Goal: Information Seeking & Learning: Learn about a topic

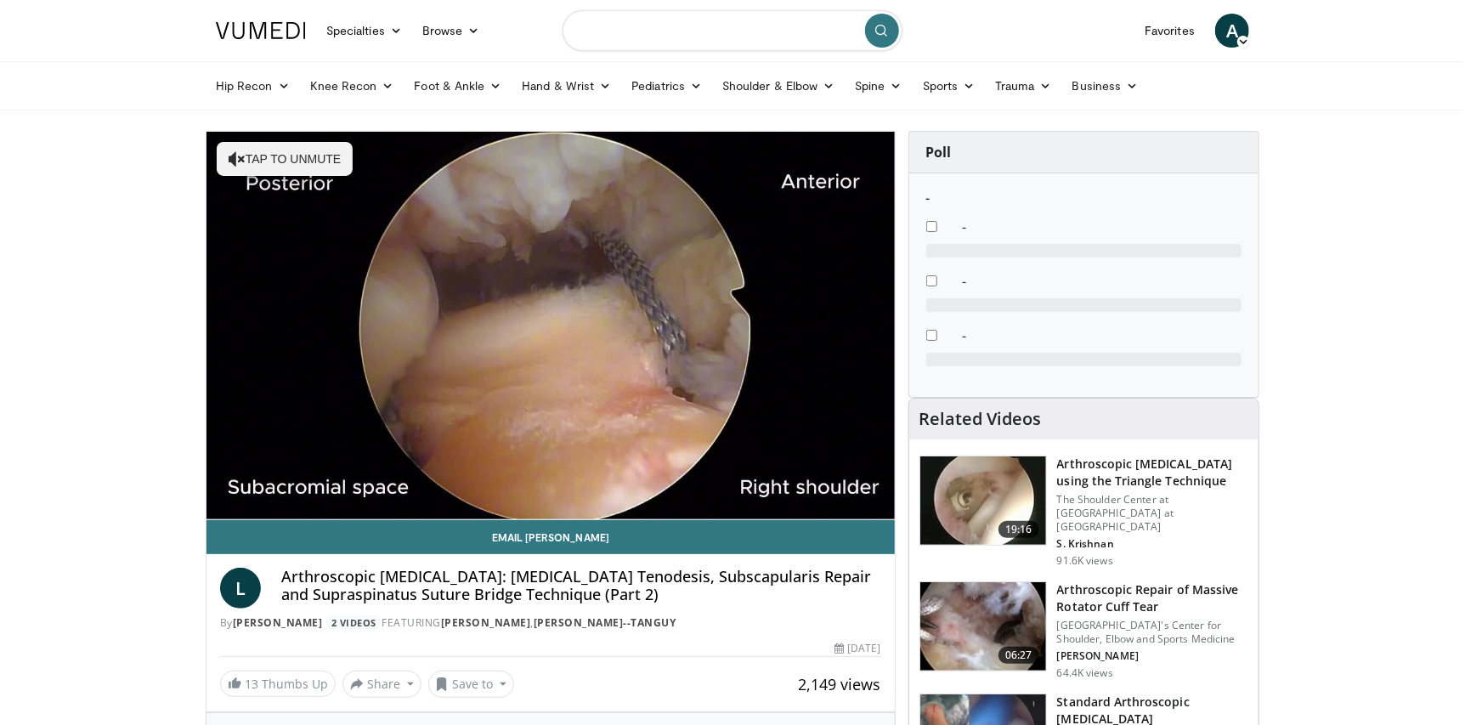
click at [622, 37] on input "Search topics, interventions" at bounding box center [733, 30] width 340 height 41
type input "*********"
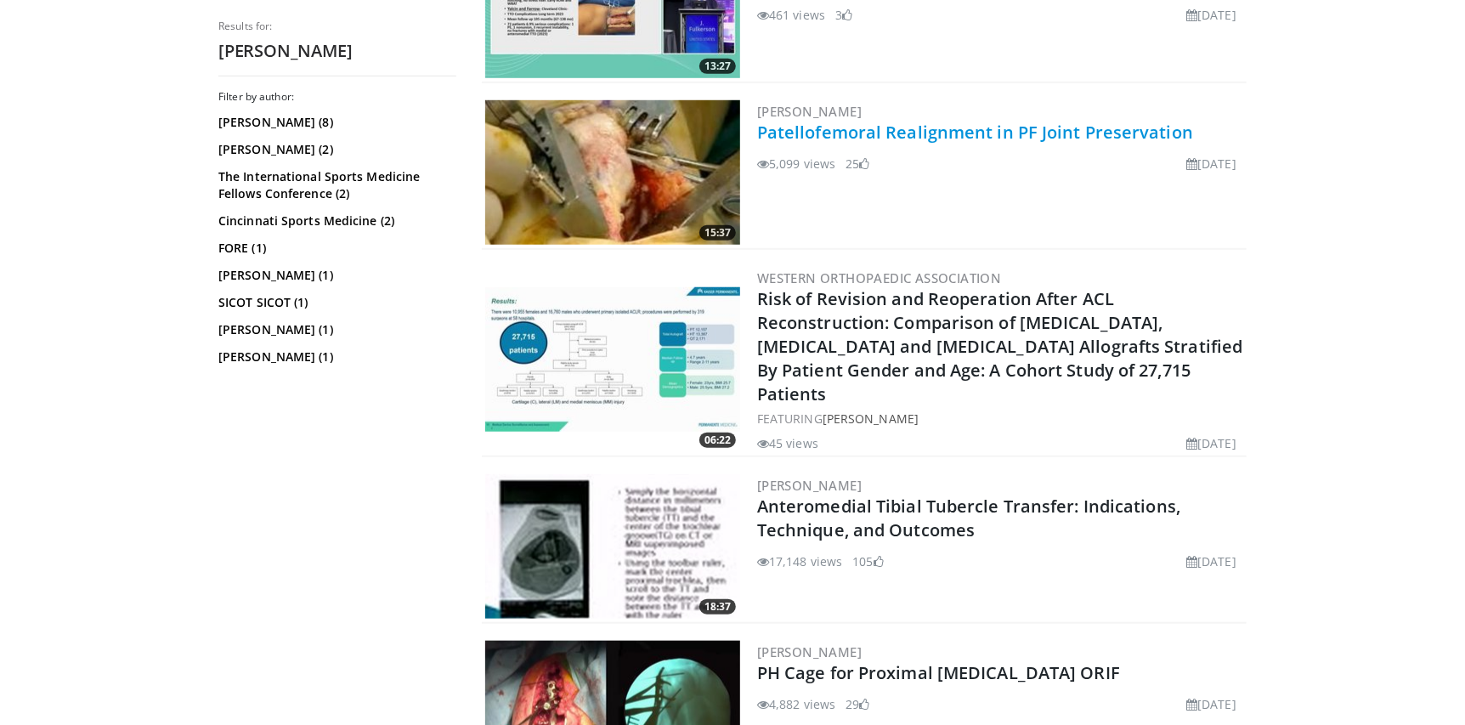
scroll to position [765, 0]
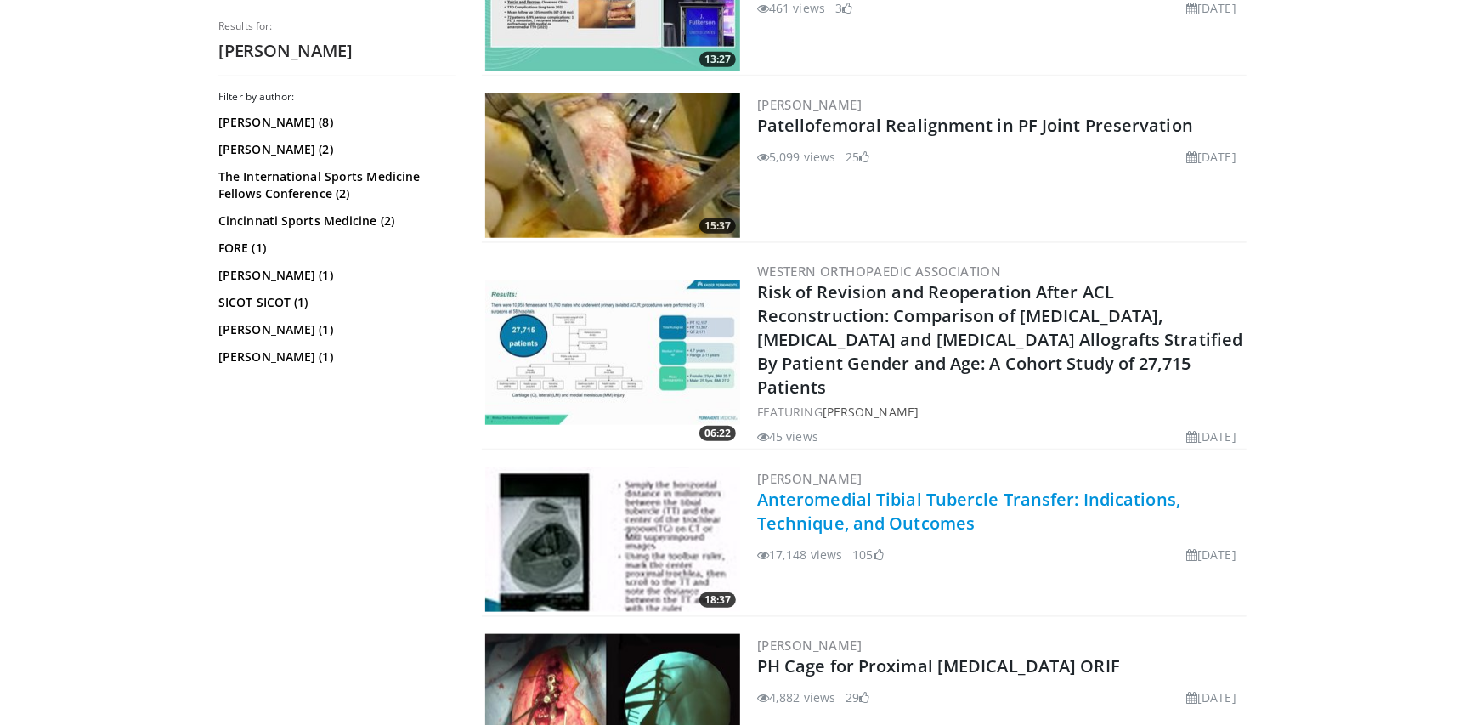
click at [990, 488] on link "Anteromedial Tibial Tubercle Transfer: Indications, Technique, and Outcomes" at bounding box center [968, 511] width 423 height 47
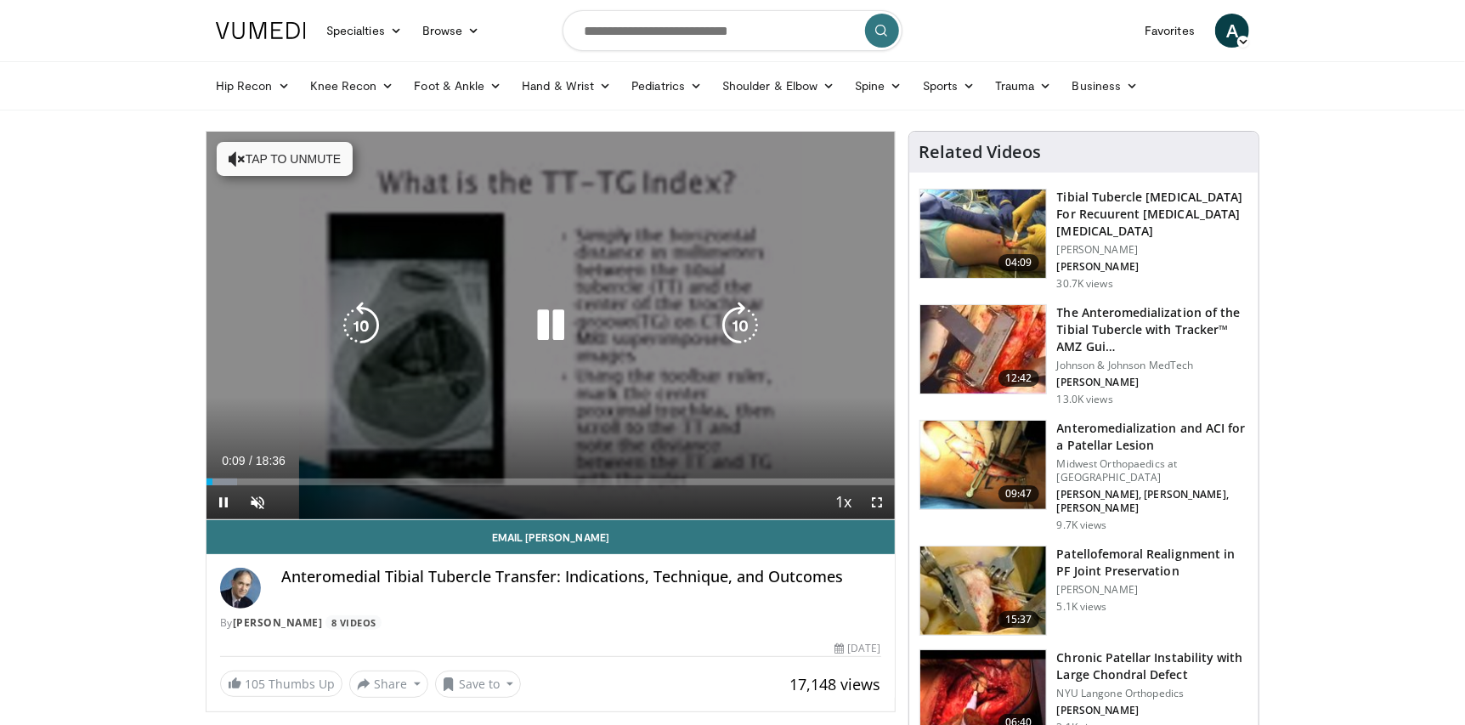
drag, startPoint x: 280, startPoint y: 163, endPoint x: 270, endPoint y: 163, distance: 9.3
click at [279, 163] on button "Tap to unmute" at bounding box center [285, 159] width 136 height 34
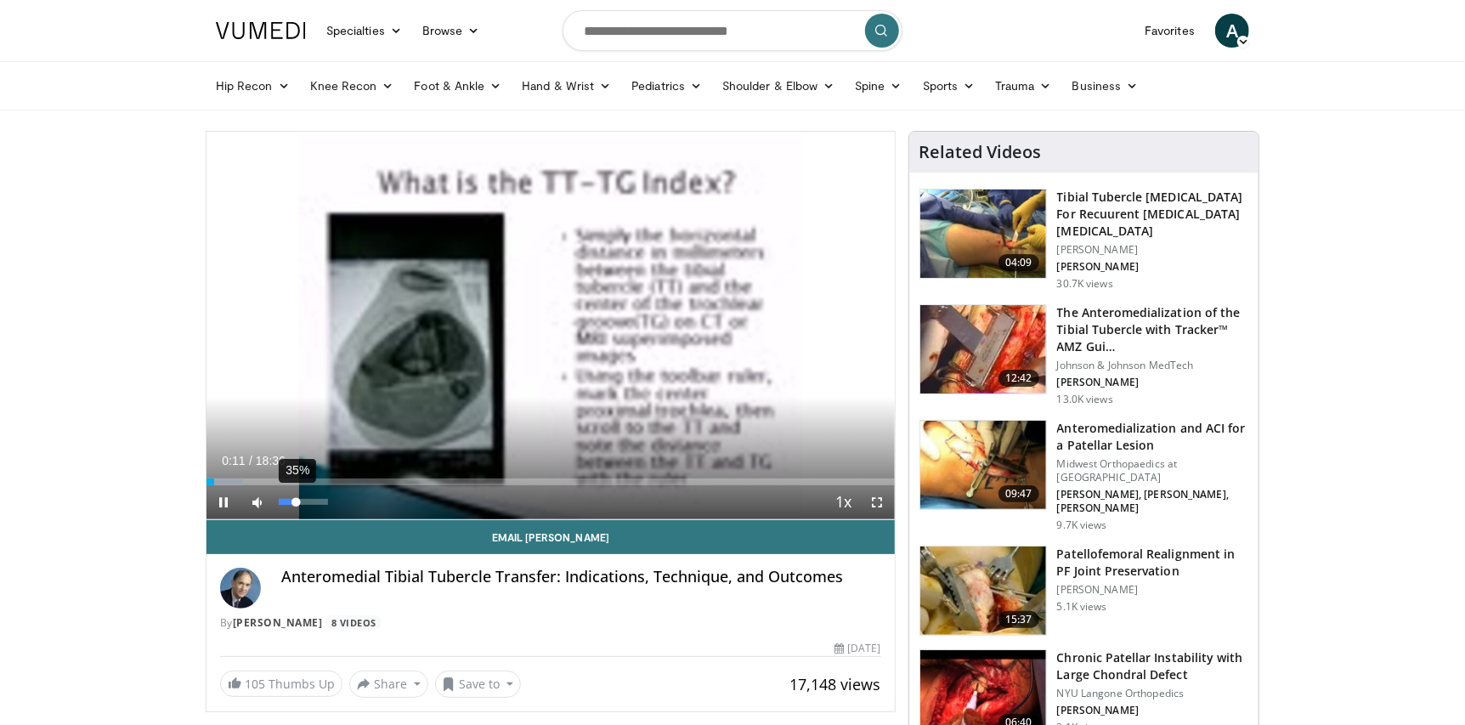
click at [296, 500] on div "35%" at bounding box center [303, 502] width 48 height 6
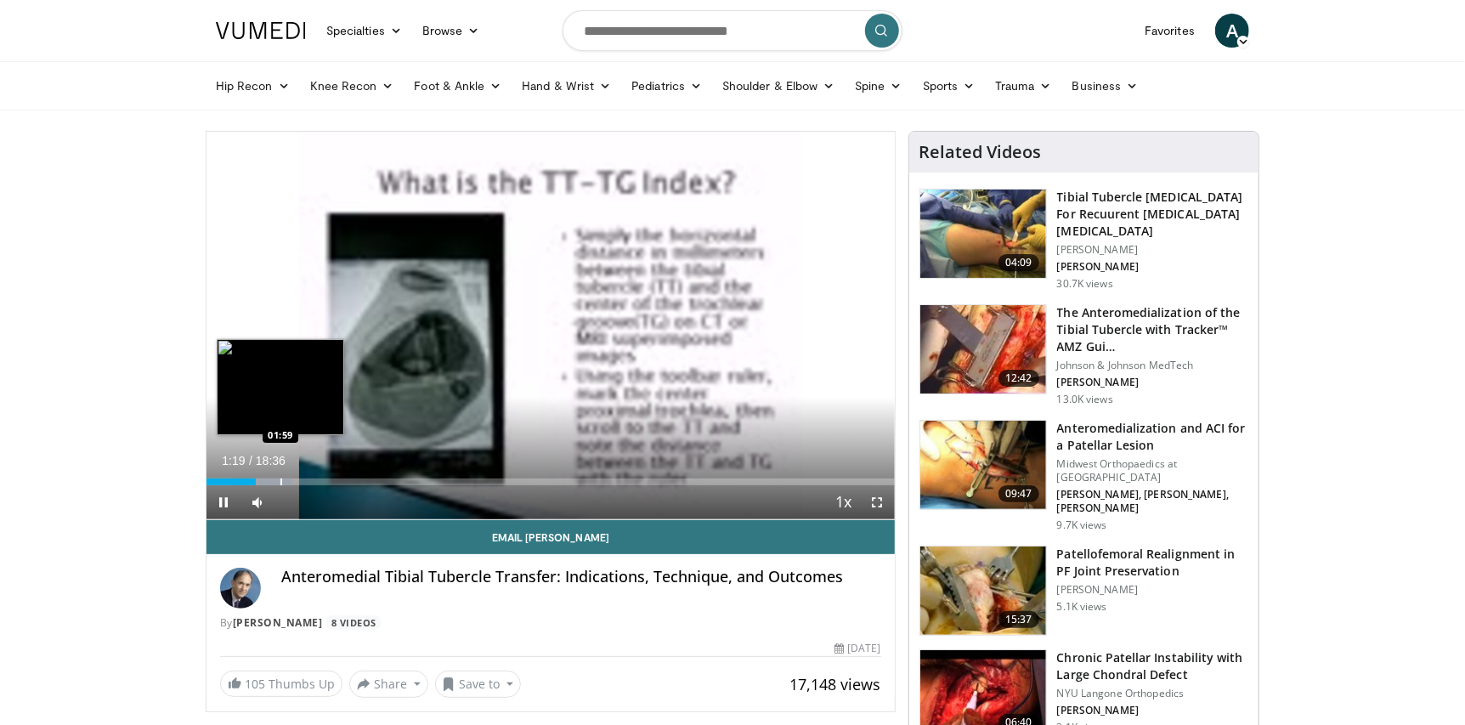
click at [281, 478] on div "Progress Bar" at bounding box center [281, 481] width 2 height 7
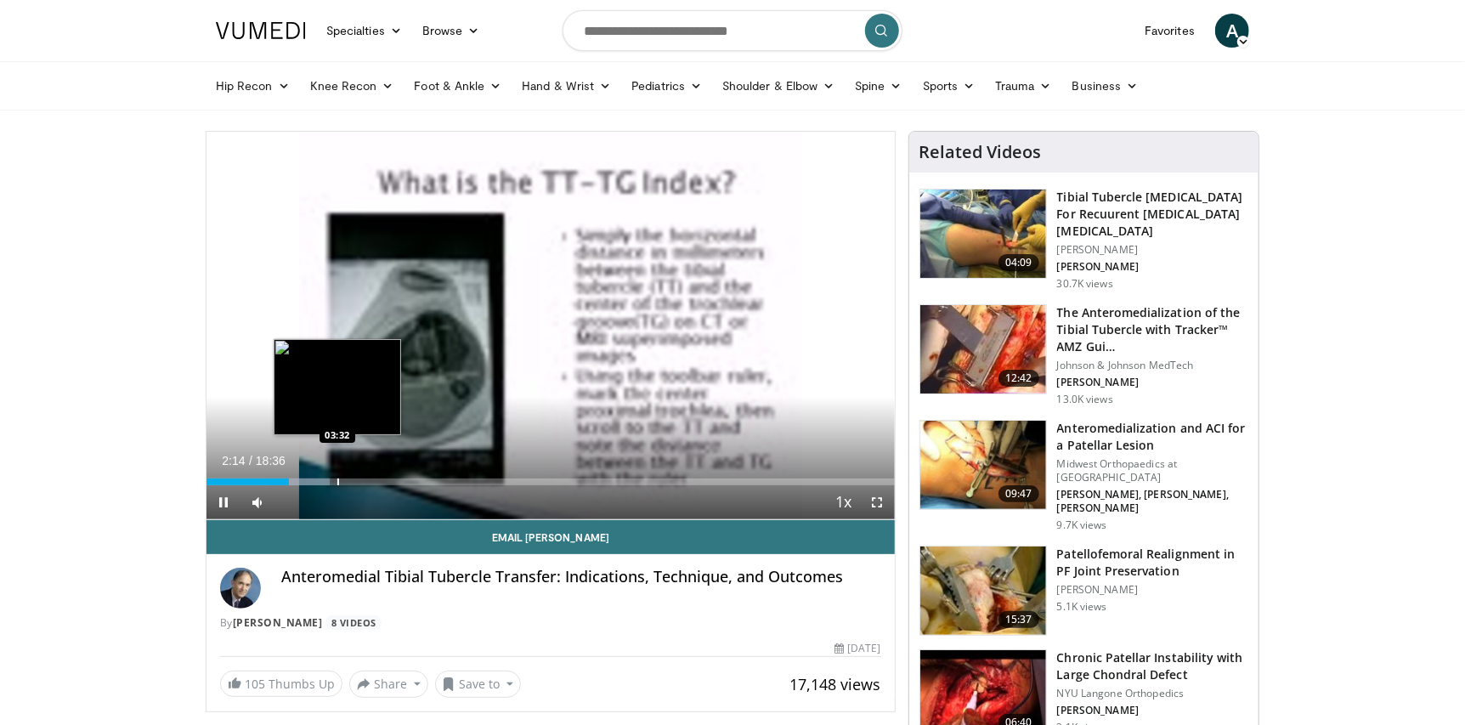
click at [337, 478] on div "Progress Bar" at bounding box center [338, 481] width 2 height 7
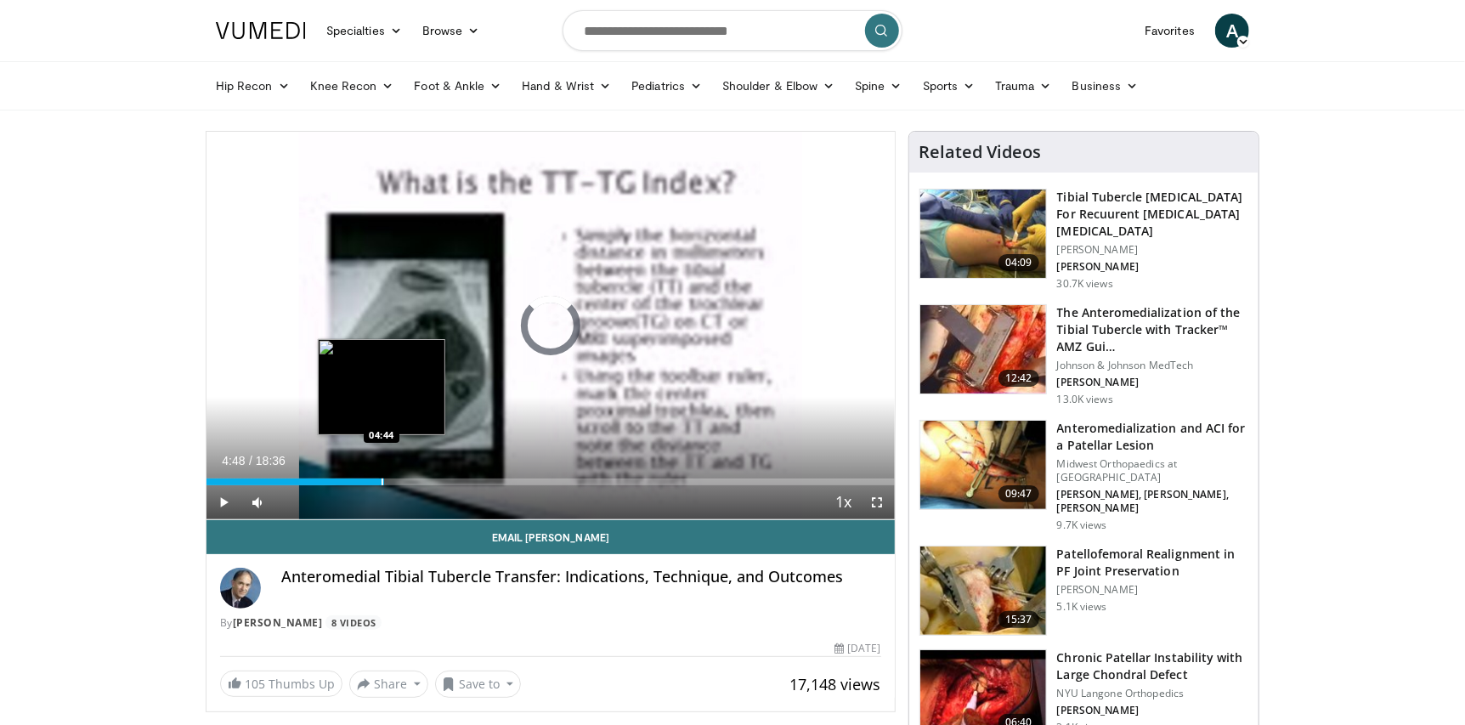
click at [383, 484] on div "Loaded : 25.02% 03:36 04:44" at bounding box center [551, 481] width 688 height 7
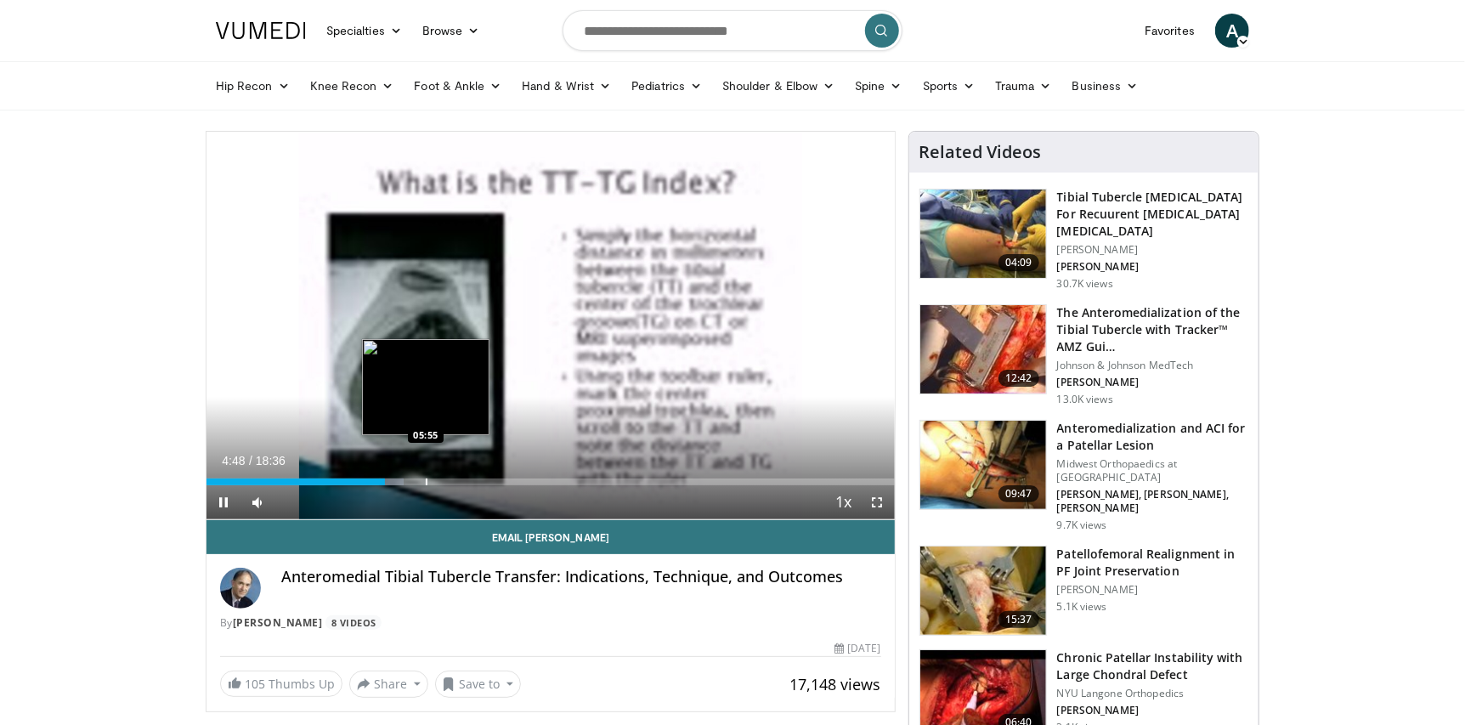
click at [426, 484] on div "Progress Bar" at bounding box center [427, 481] width 2 height 7
click at [466, 475] on div "Loaded : 34.02% 05:58 07:01" at bounding box center [551, 477] width 688 height 16
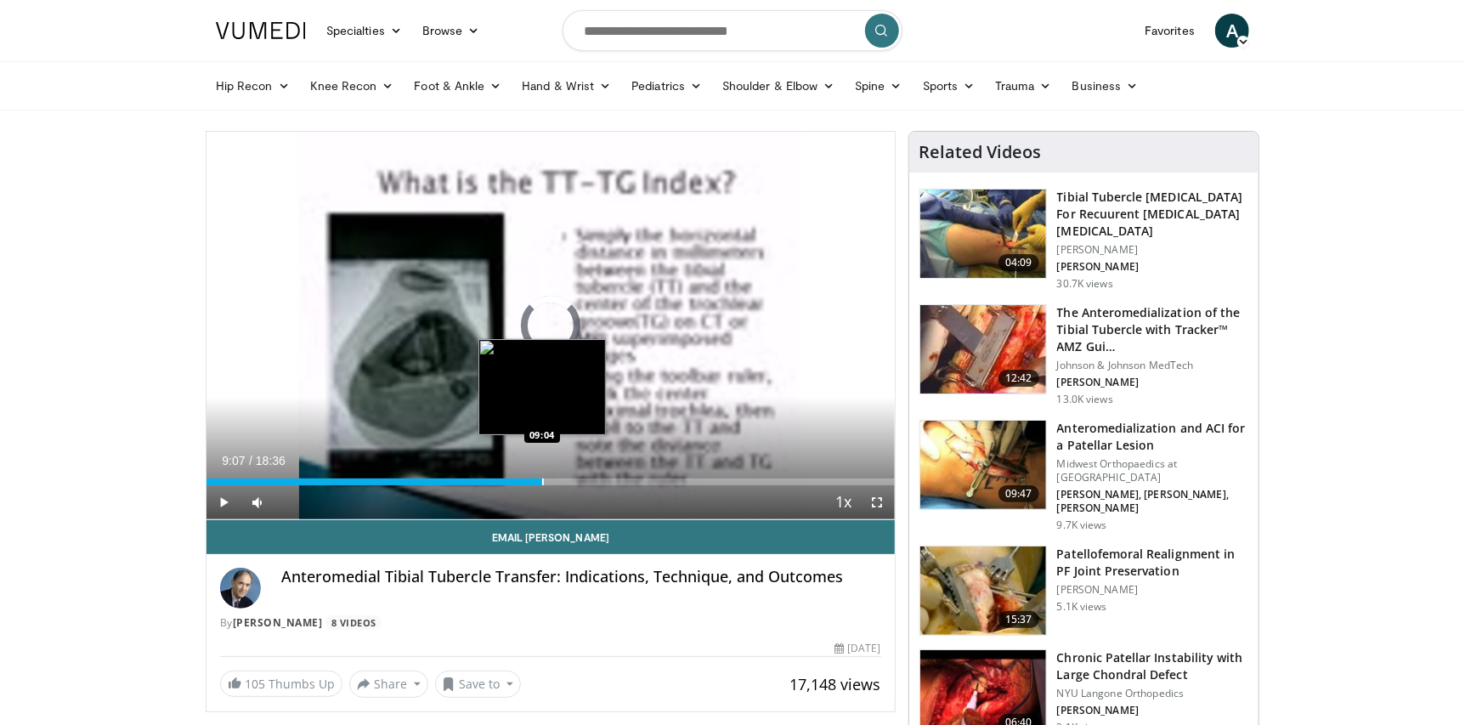
click at [544, 473] on div "Loaded : 0.00% 09:07 09:04" at bounding box center [551, 477] width 688 height 16
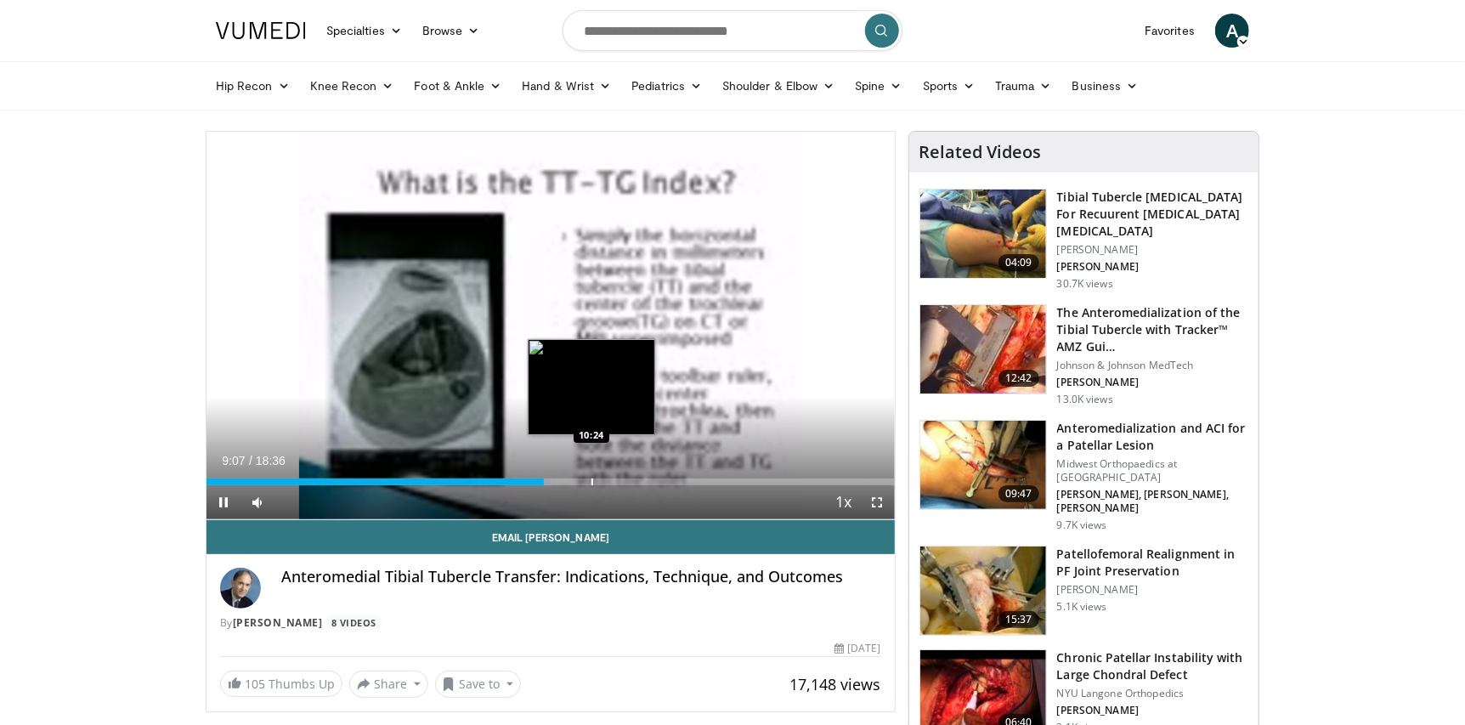
click at [593, 480] on div "Progress Bar" at bounding box center [593, 481] width 2 height 7
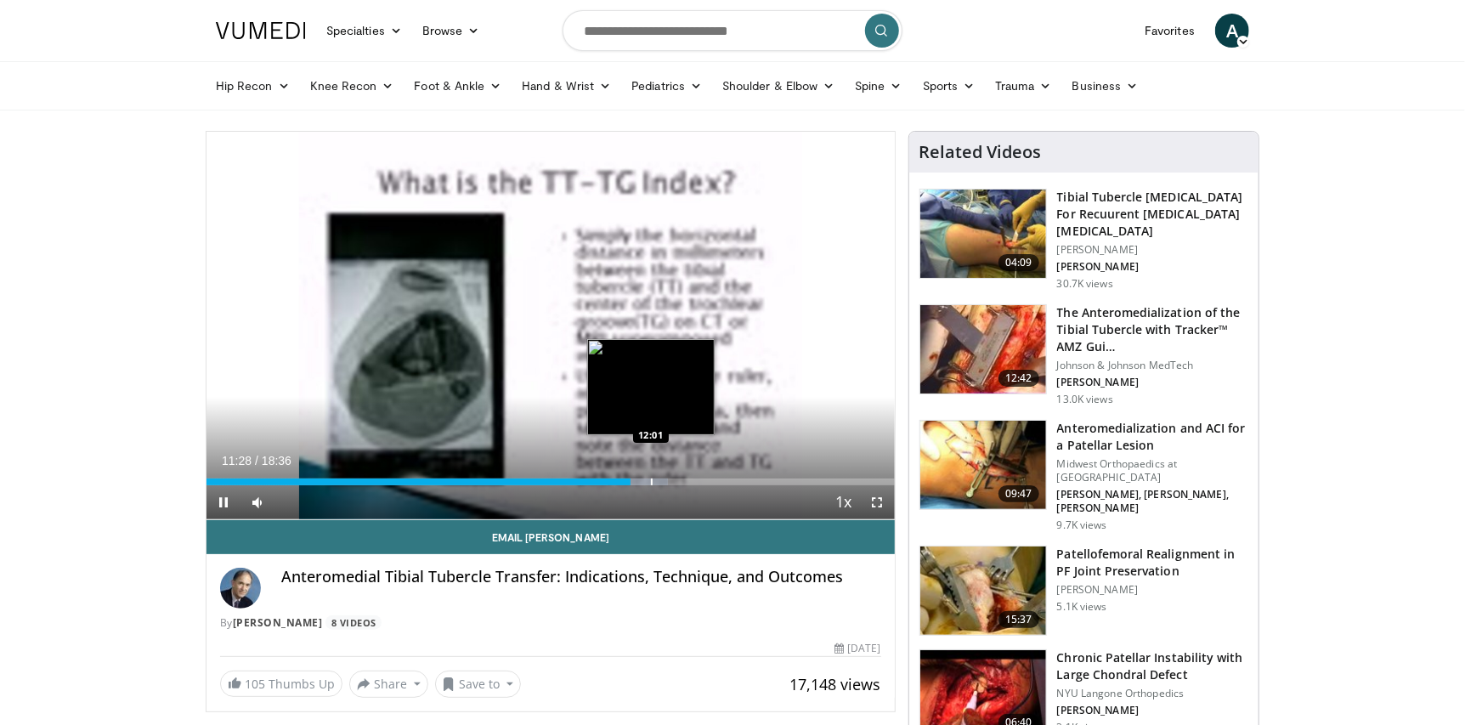
click at [651, 475] on div "Loaded : 67.04% 11:28 12:01" at bounding box center [551, 477] width 688 height 16
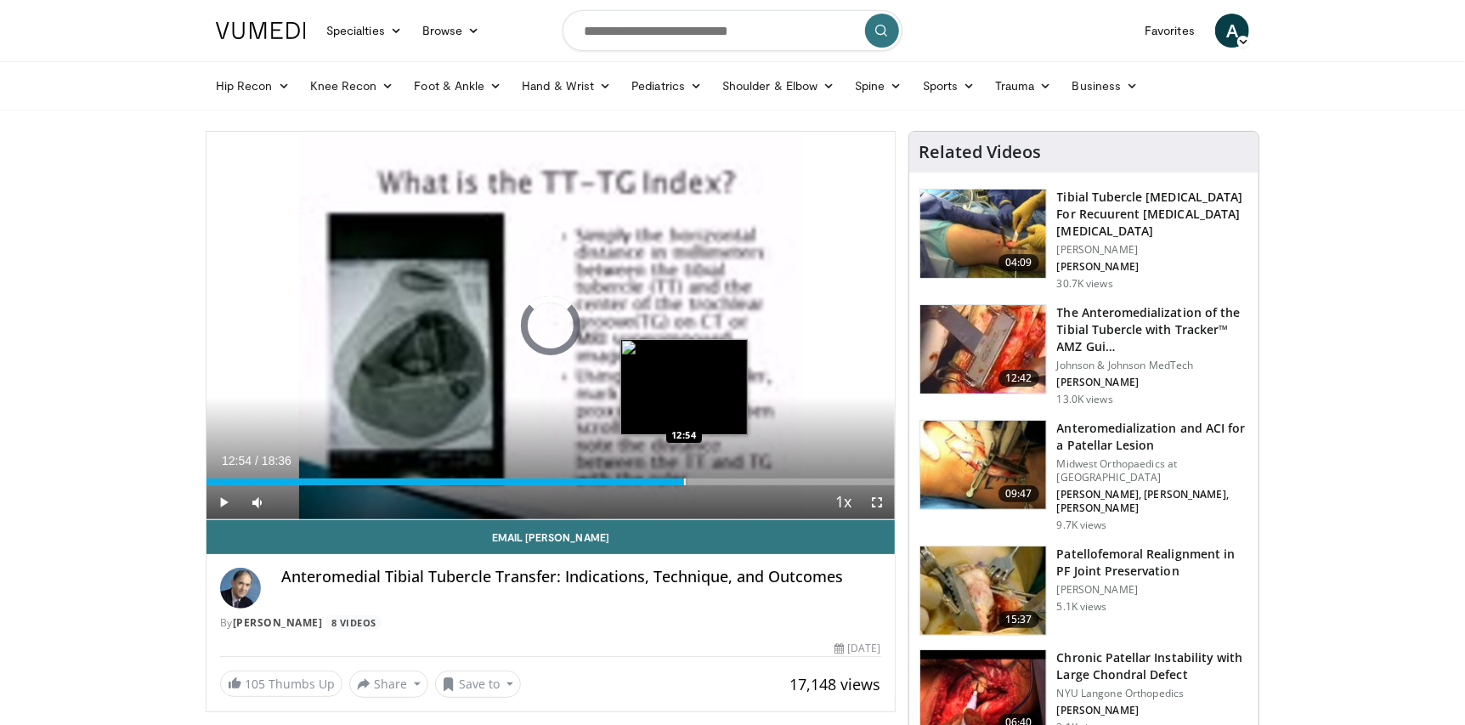
click at [684, 477] on div "Loaded : 0.00% 12:54 12:54" at bounding box center [551, 477] width 688 height 16
click at [685, 480] on div "Progress Bar" at bounding box center [686, 481] width 2 height 7
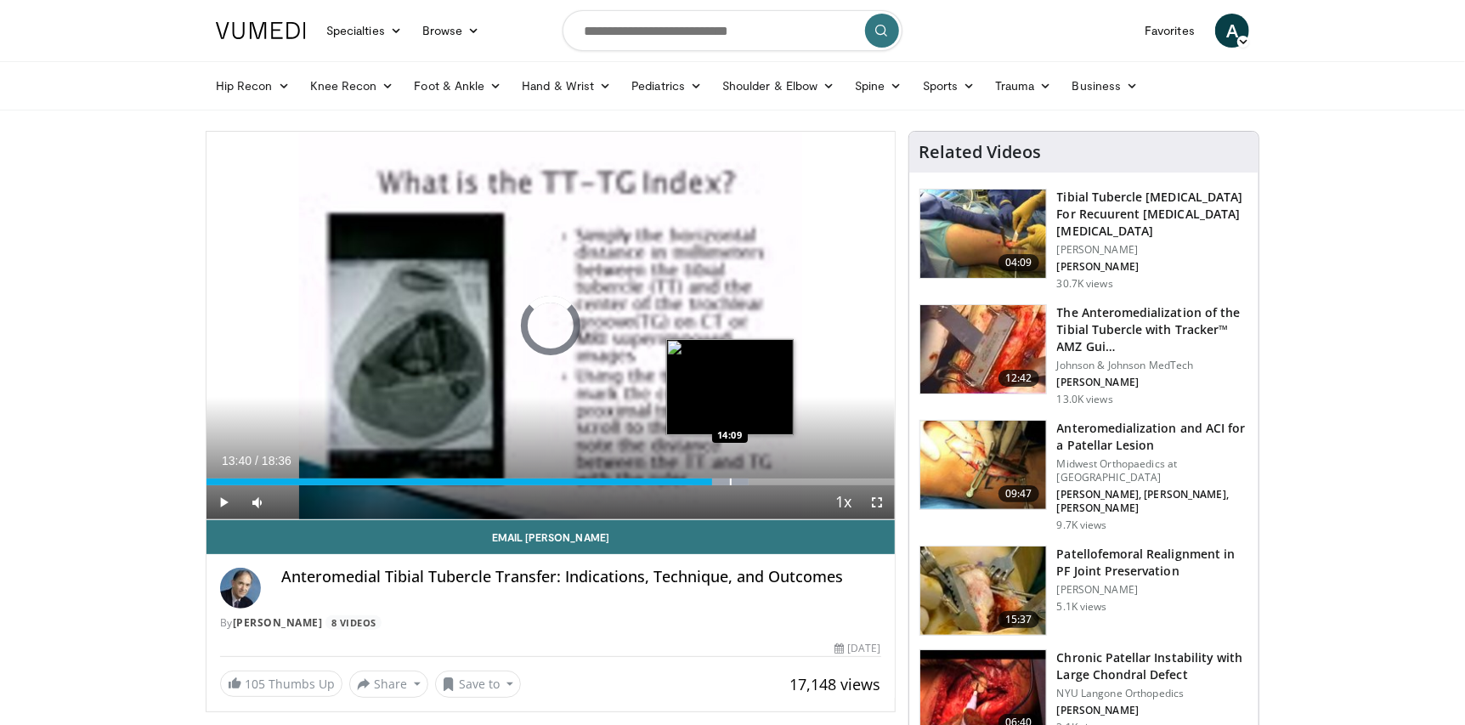
click at [730, 481] on div "Progress Bar" at bounding box center [731, 481] width 2 height 7
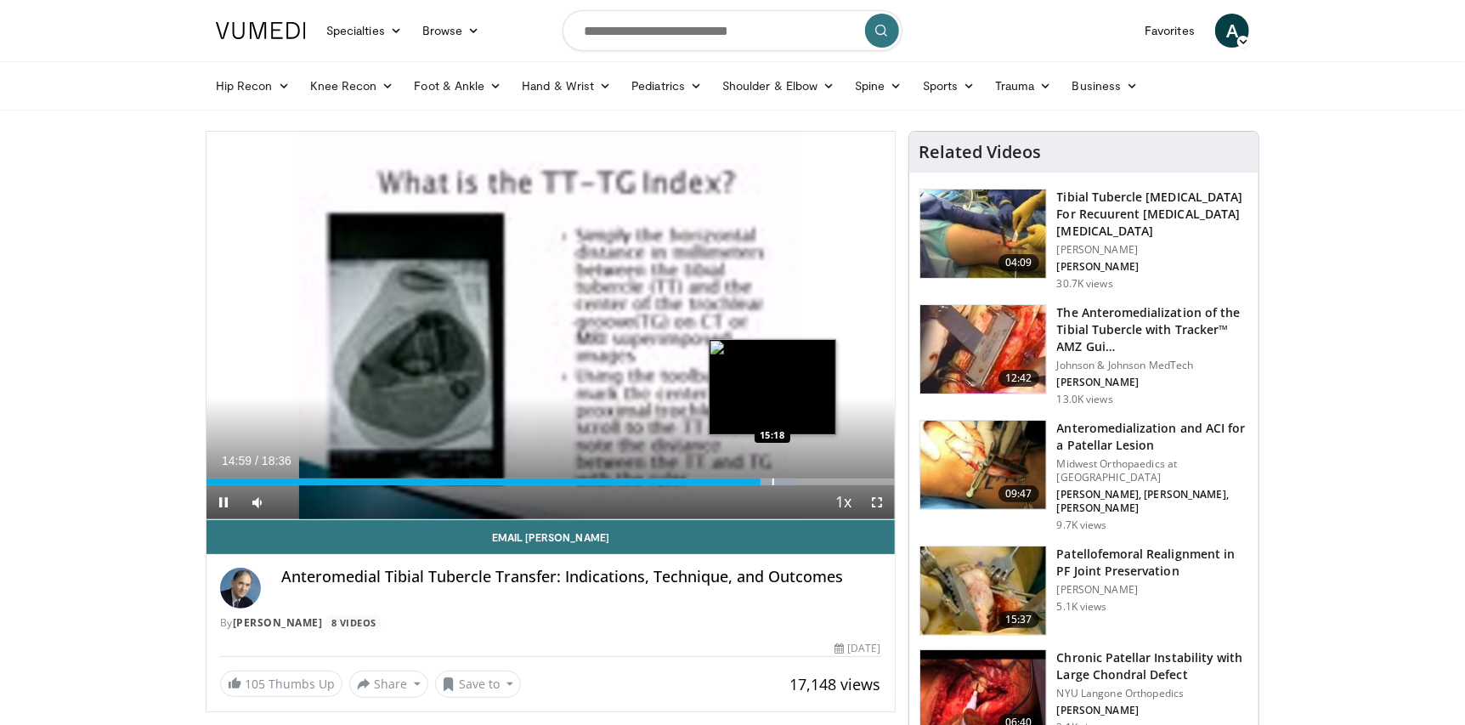
click at [773, 481] on div "Progress Bar" at bounding box center [774, 481] width 2 height 7
click at [799, 480] on div "Progress Bar" at bounding box center [786, 481] width 60 height 7
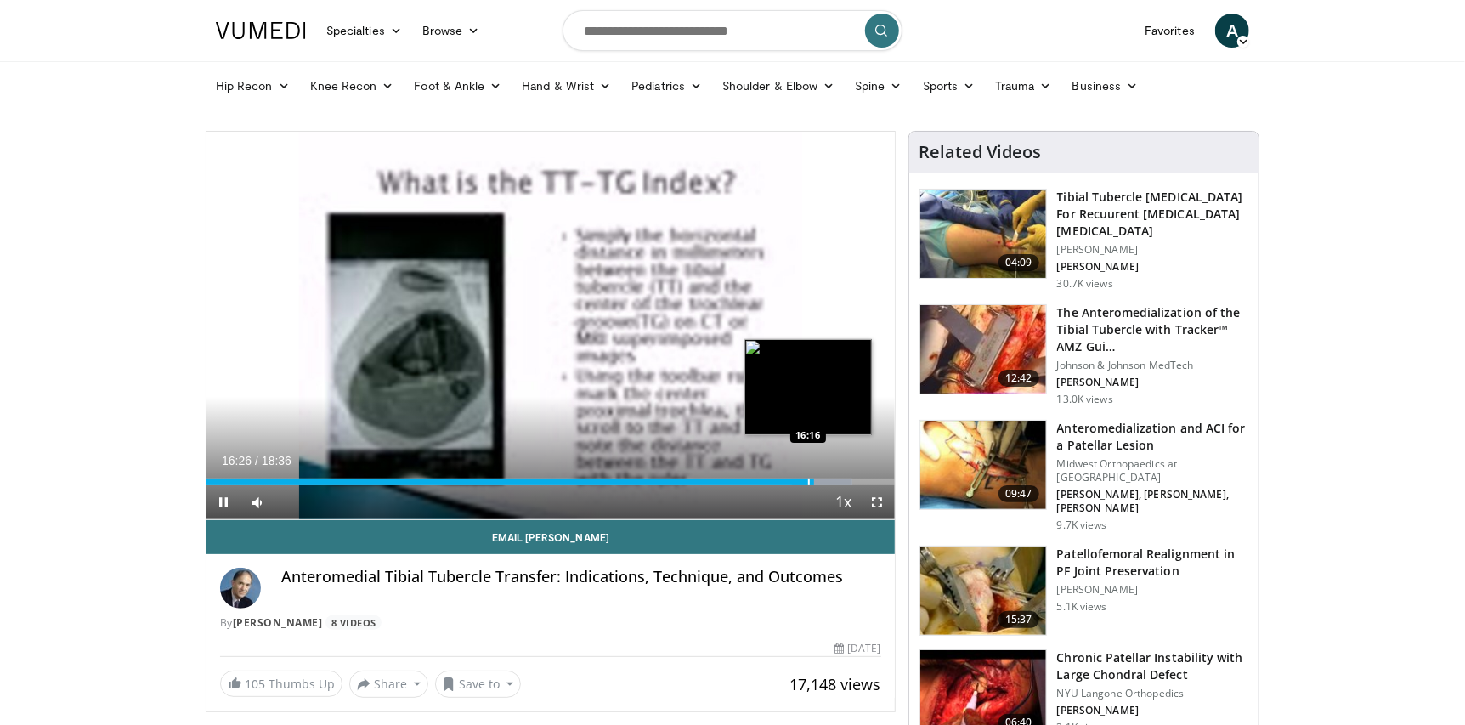
click at [807, 481] on div "16:26" at bounding box center [511, 481] width 608 height 7
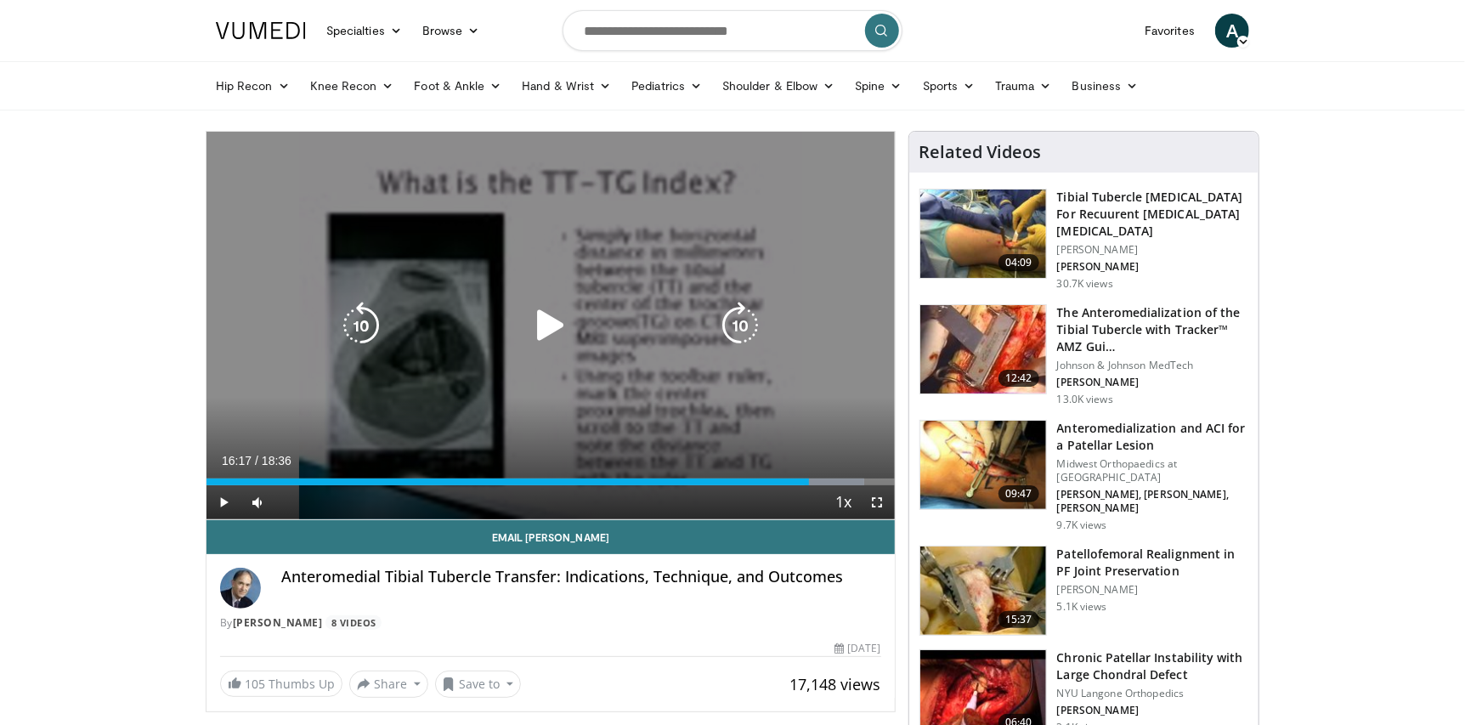
click at [808, 481] on div "16:47" at bounding box center [508, 481] width 603 height 7
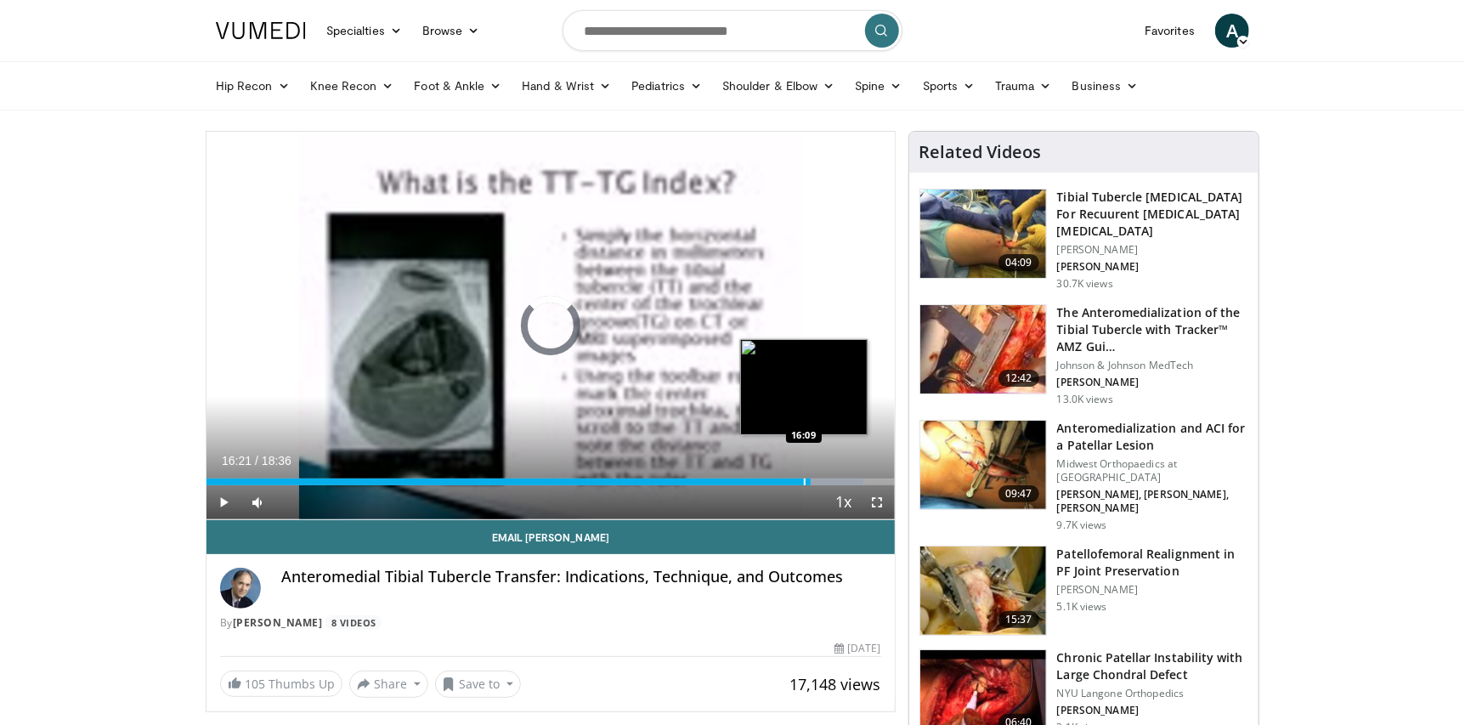
click at [804, 481] on div "Progress Bar" at bounding box center [805, 481] width 2 height 7
click at [799, 479] on div "Progress Bar" at bounding box center [800, 481] width 2 height 7
click at [790, 480] on div "16:03" at bounding box center [503, 481] width 593 height 7
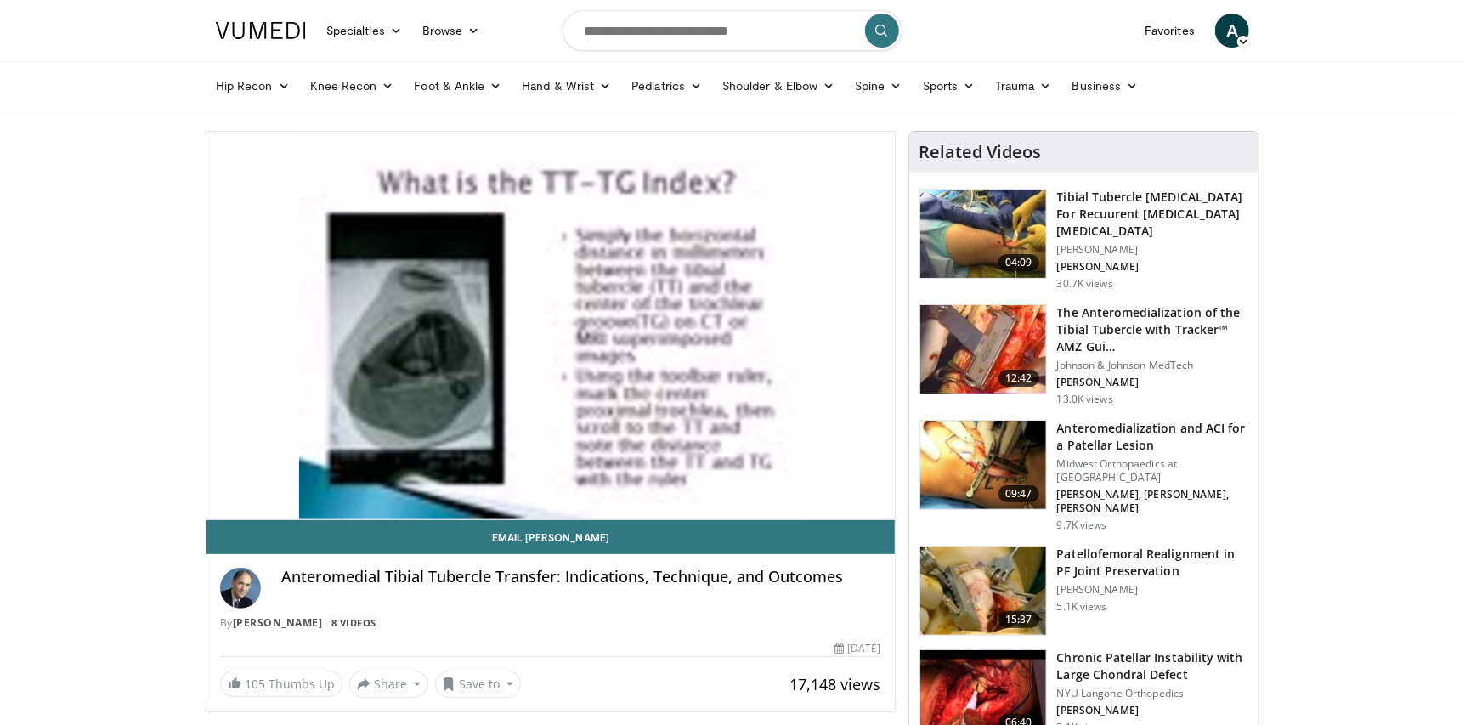
click at [1150, 212] on h3 "Tibial Tubercle Osteotomy For Recuurent Patella Subluxation" at bounding box center [1152, 214] width 191 height 51
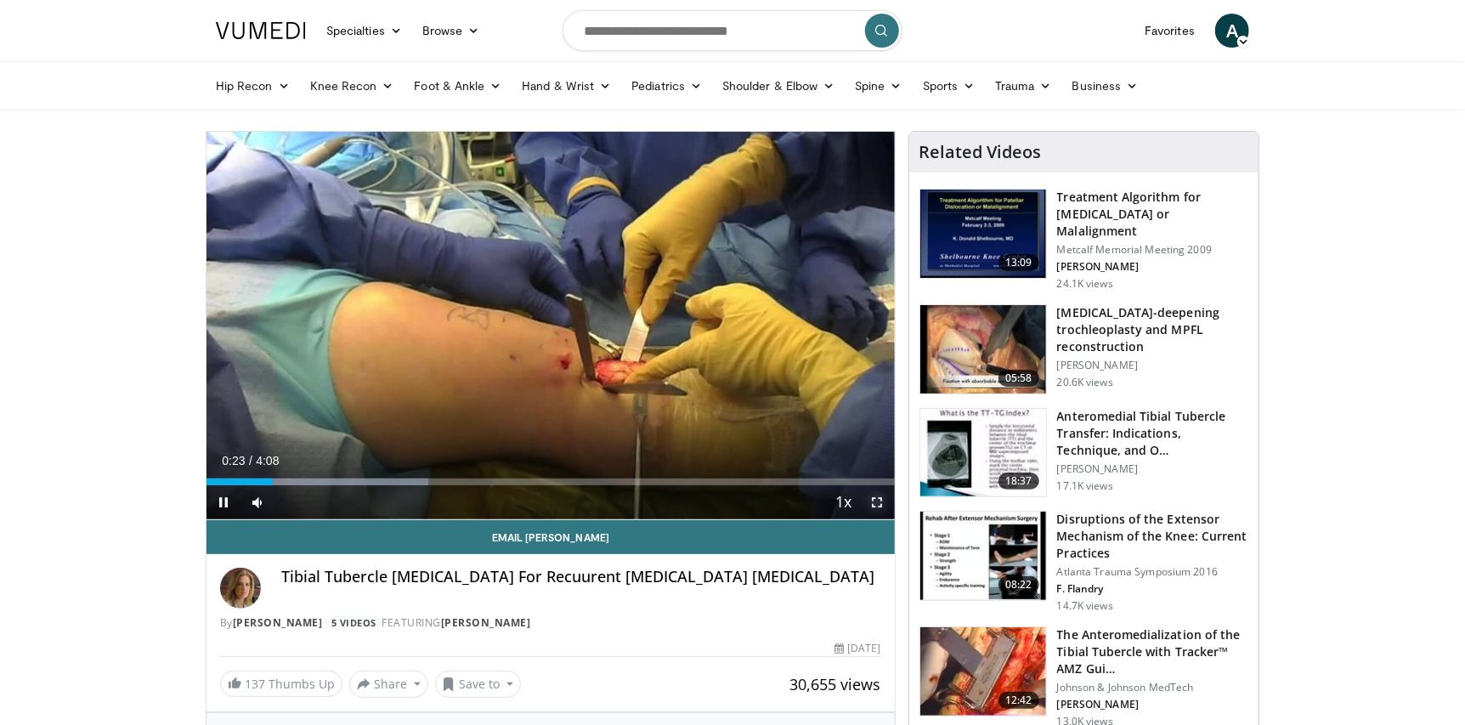
click at [881, 500] on video-js "**********" at bounding box center [551, 326] width 688 height 388
click at [881, 500] on span "Video Player" at bounding box center [878, 502] width 34 height 34
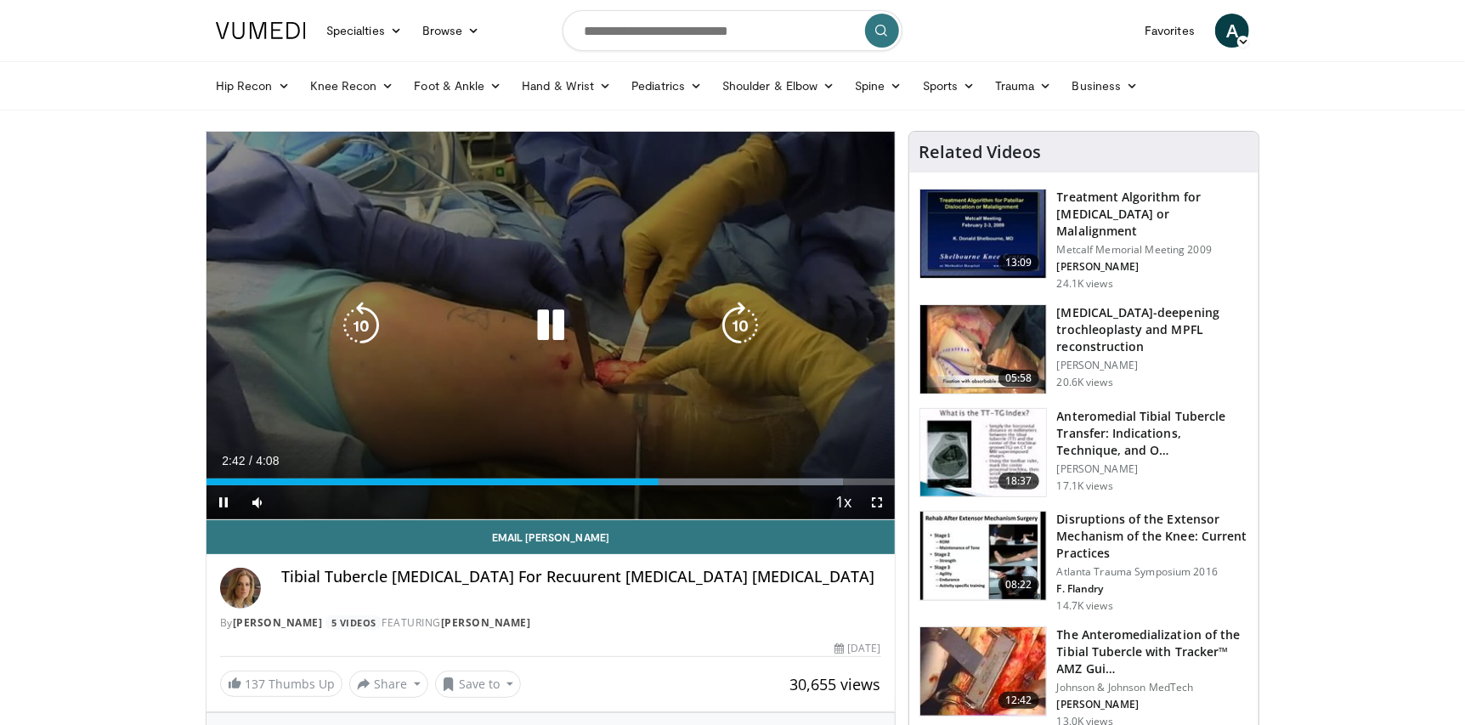
click at [550, 236] on div "10 seconds Tap to unmute" at bounding box center [551, 326] width 688 height 388
click at [582, 277] on div "10 seconds Tap to unmute" at bounding box center [551, 326] width 688 height 388
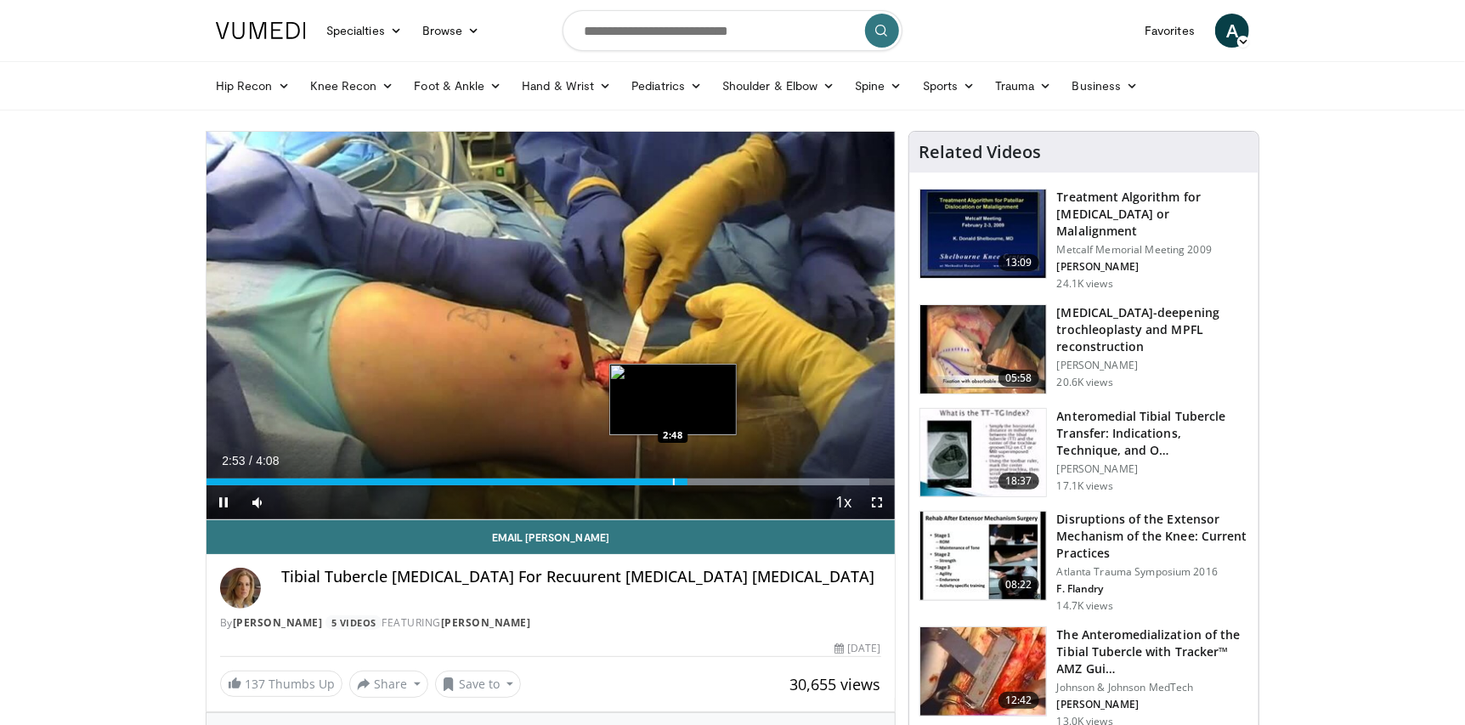
click at [674, 481] on div "Progress Bar" at bounding box center [674, 481] width 2 height 7
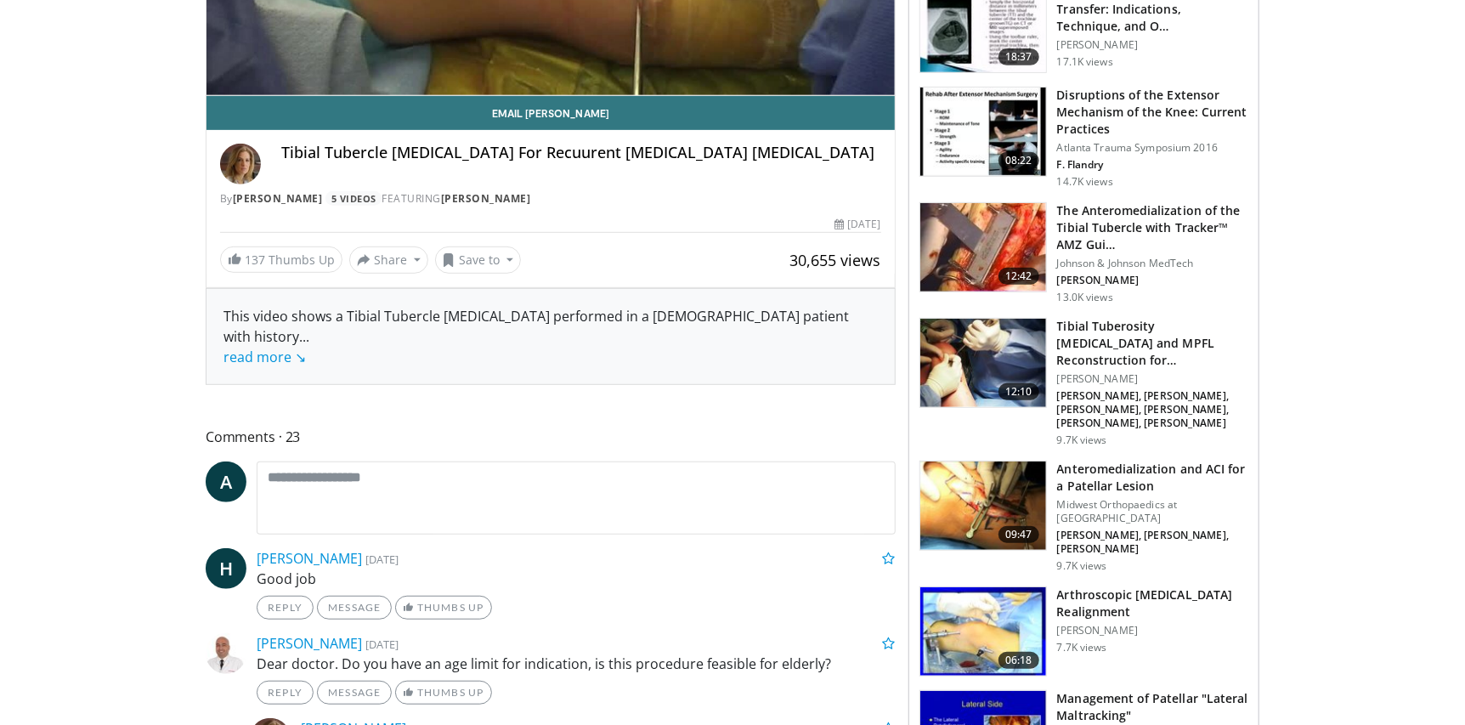
scroll to position [424, 0]
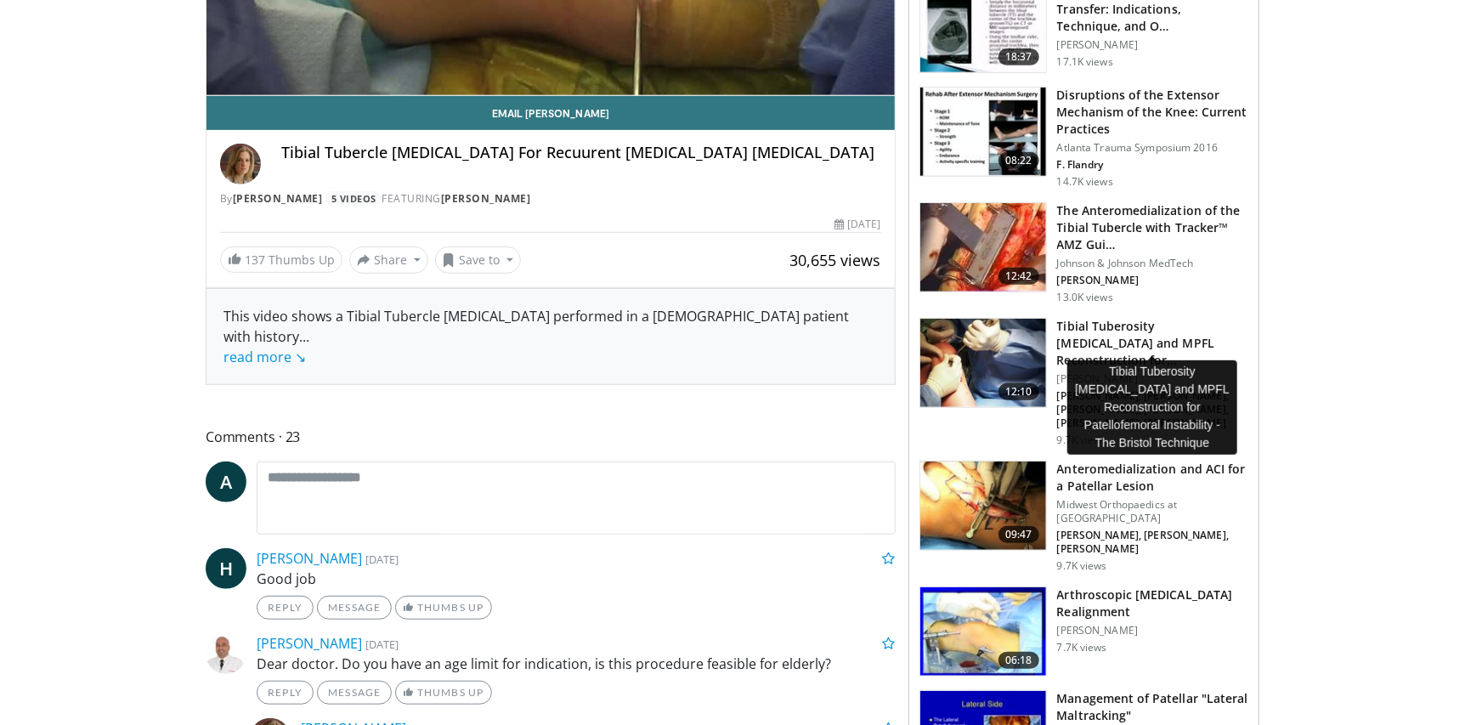
click at [1118, 326] on h3 "Tibial Tuberosity Osteotomy and MPFL Reconstruction for Patellofemor…" at bounding box center [1152, 343] width 191 height 51
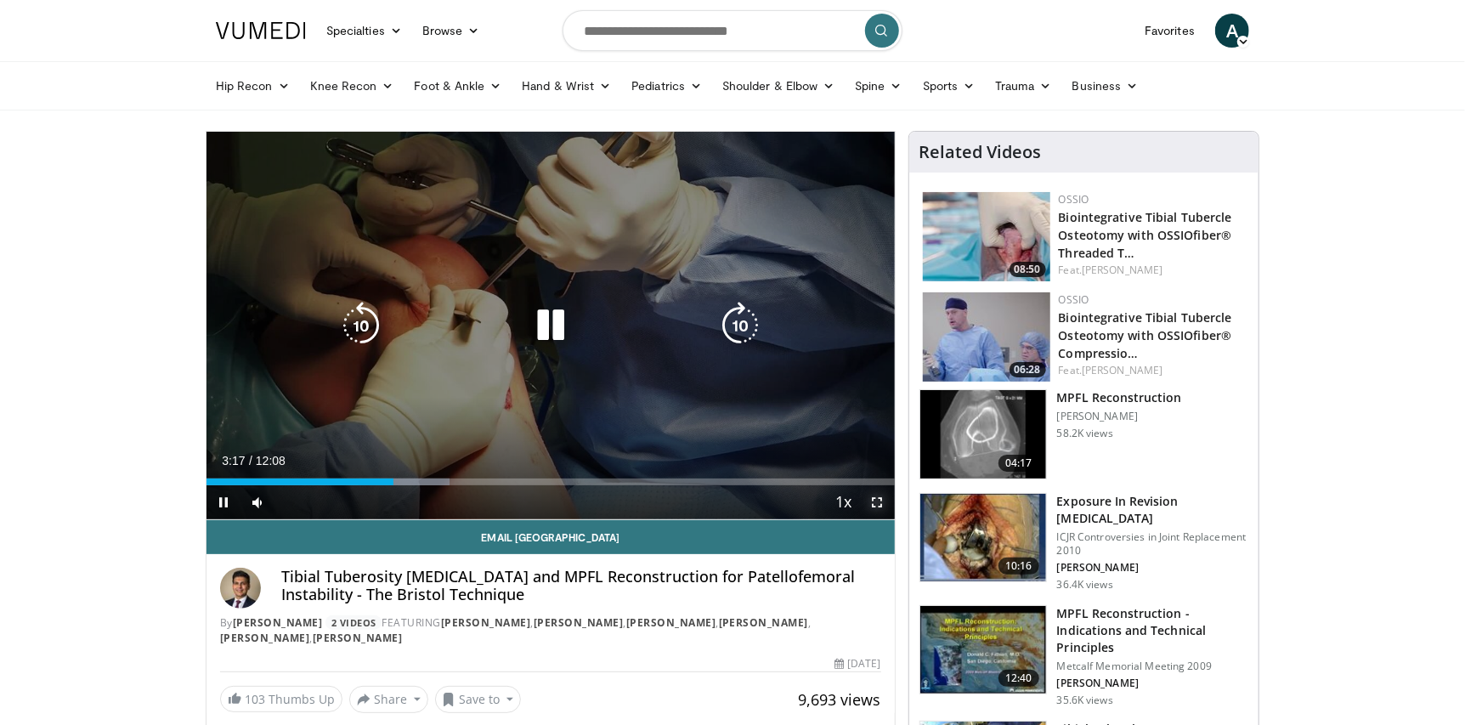
drag, startPoint x: 872, startPoint y: 500, endPoint x: 872, endPoint y: 574, distance: 73.9
click at [872, 500] on span "Video Player" at bounding box center [878, 502] width 34 height 34
click at [699, 274] on div "10 seconds Tap to unmute" at bounding box center [551, 326] width 688 height 388
click at [548, 257] on div "10 seconds Tap to unmute" at bounding box center [551, 326] width 688 height 388
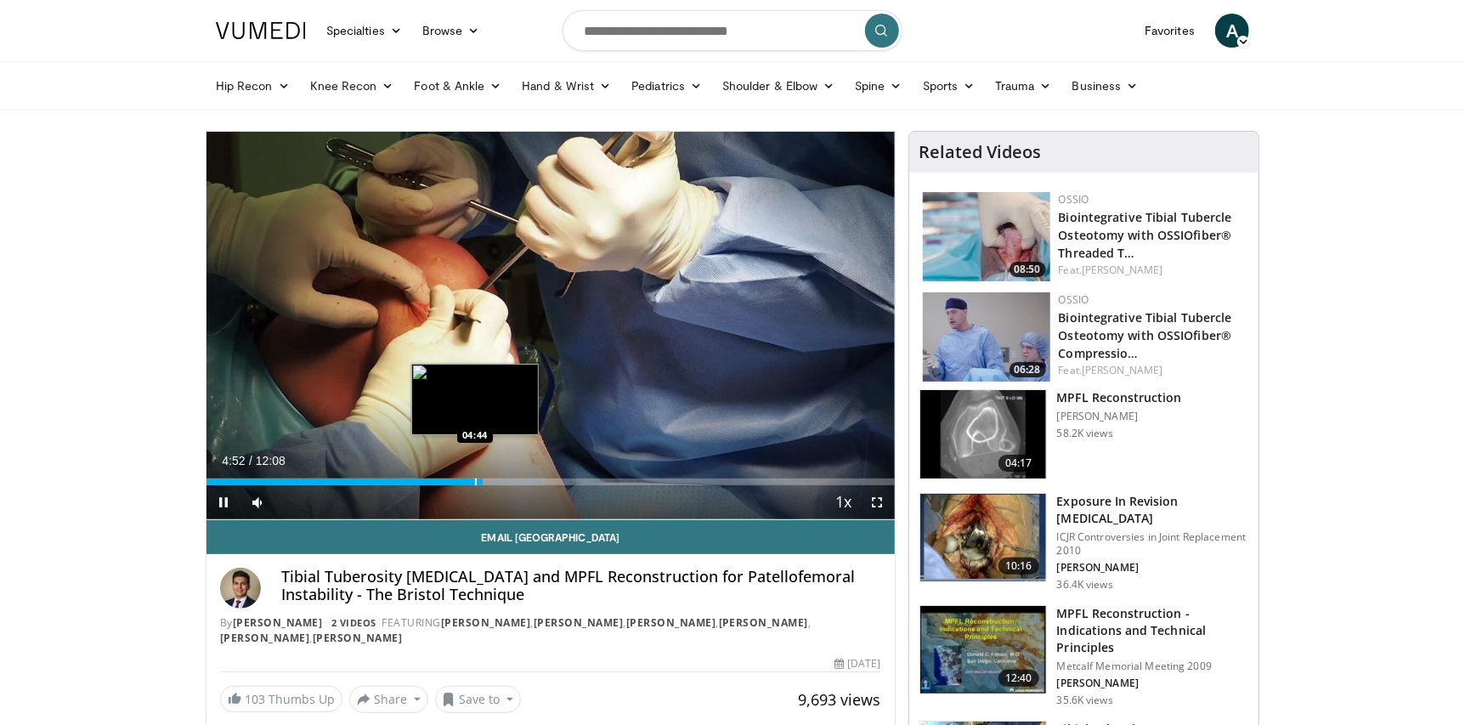
click at [475, 478] on div "Progress Bar" at bounding box center [476, 481] width 2 height 7
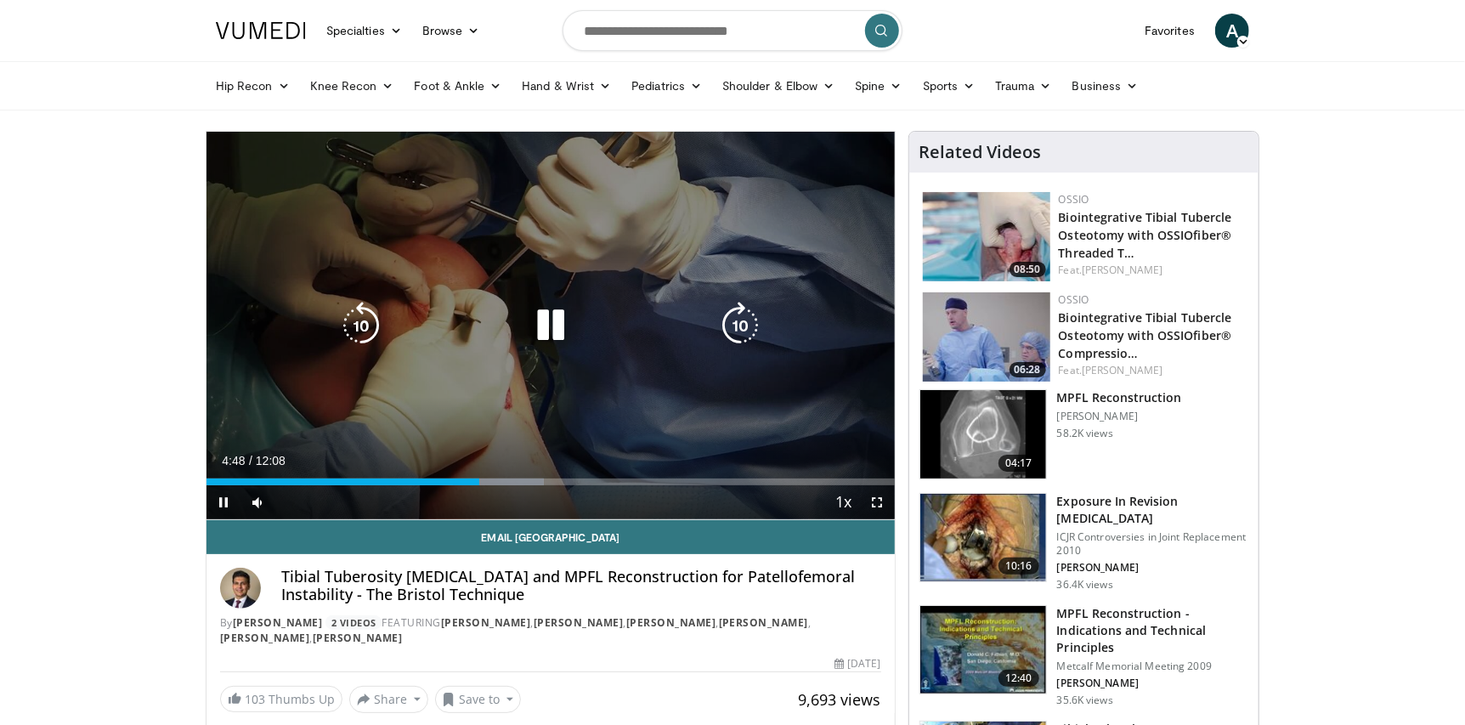
click at [333, 346] on div "10 seconds Tap to unmute" at bounding box center [551, 326] width 688 height 388
click at [552, 358] on div "10 seconds Tap to unmute" at bounding box center [551, 326] width 688 height 388
click at [625, 382] on div "10 seconds Tap to unmute" at bounding box center [551, 326] width 688 height 388
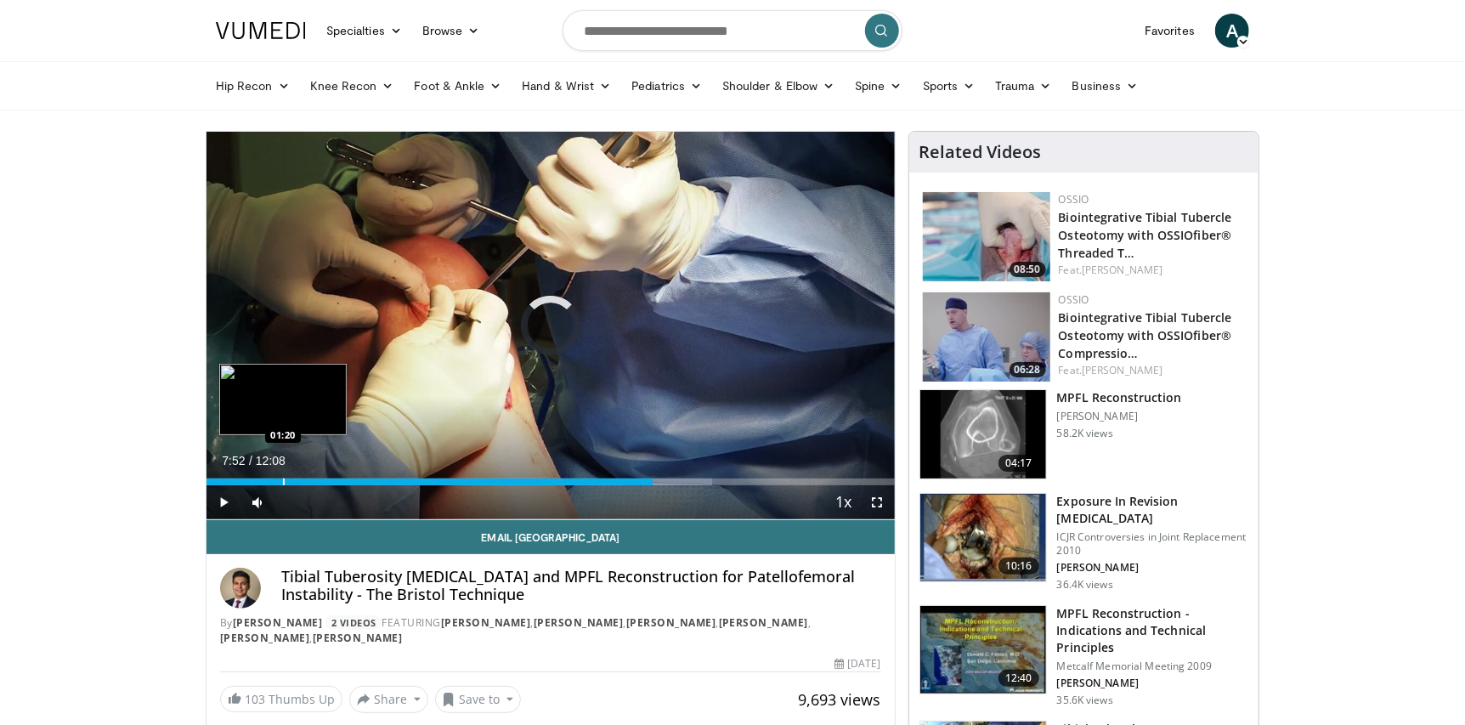
click at [283, 479] on div "Progress Bar" at bounding box center [284, 481] width 2 height 7
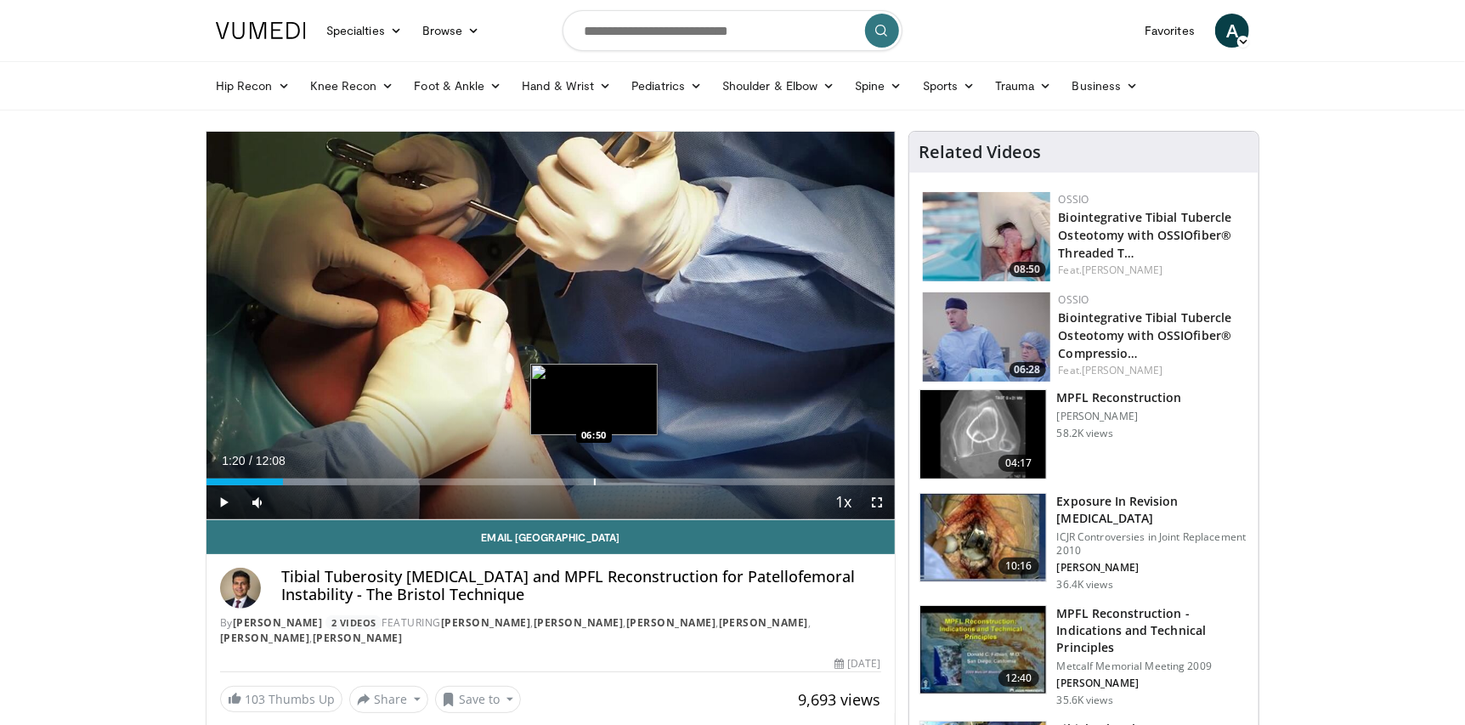
click at [595, 479] on div "Progress Bar" at bounding box center [595, 481] width 2 height 7
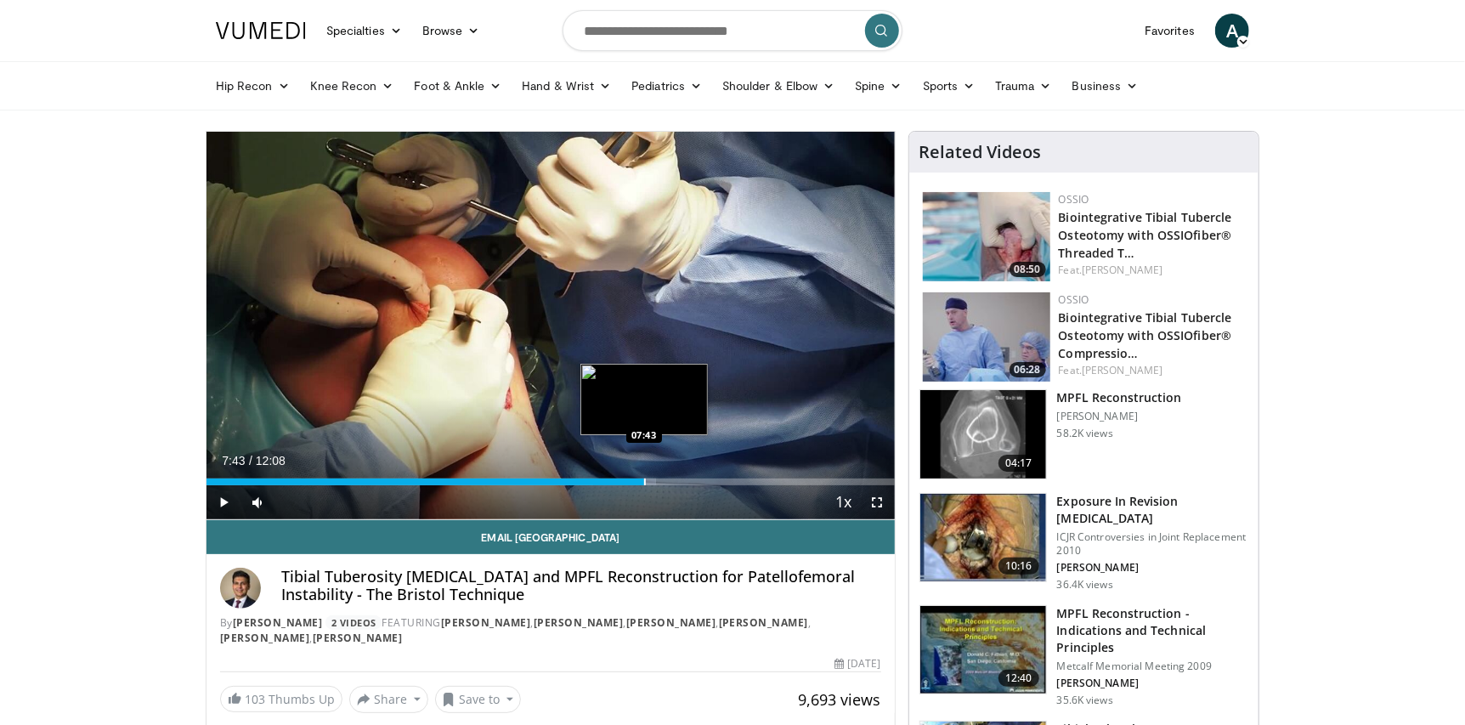
click at [644, 480] on div "Progress Bar" at bounding box center [645, 481] width 2 height 7
click at [667, 483] on div "Progress Bar" at bounding box center [667, 481] width 2 height 7
click at [646, 482] on div "08:07" at bounding box center [437, 481] width 461 height 7
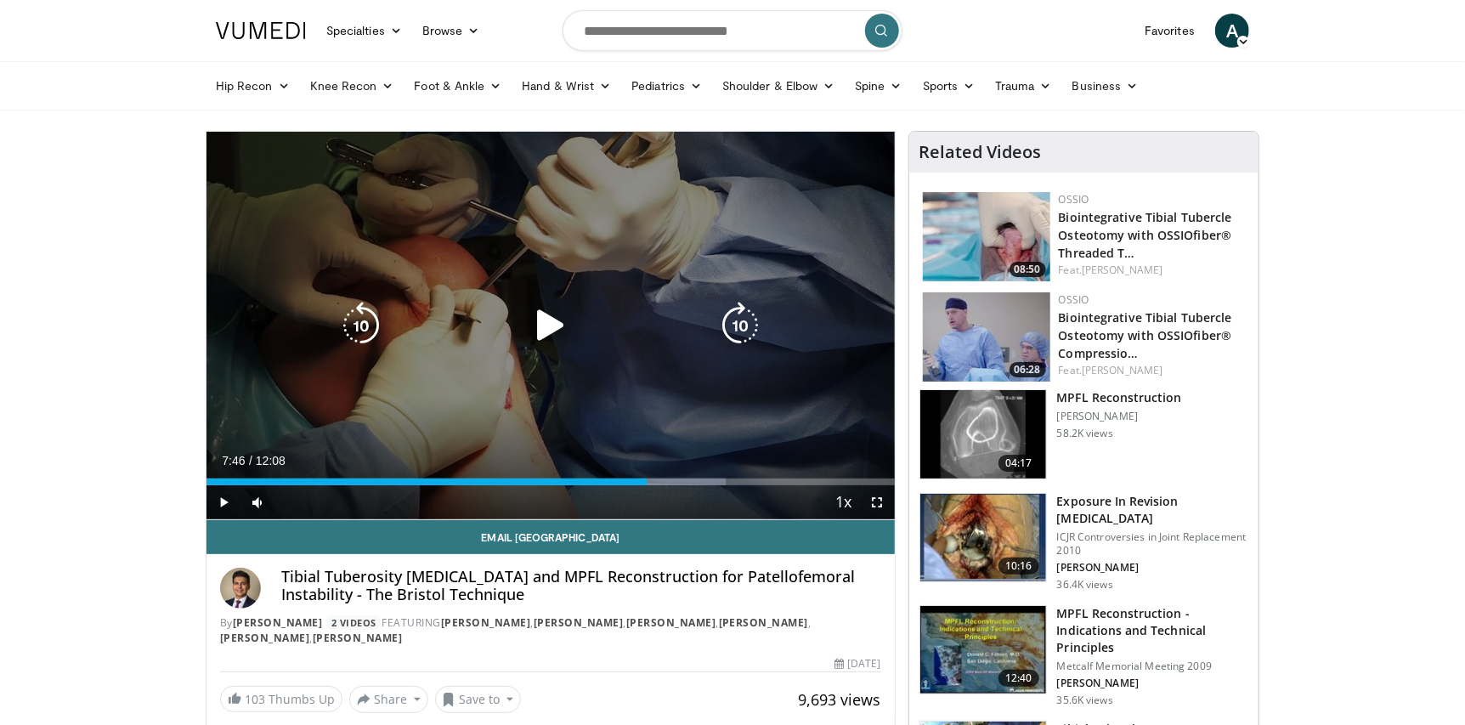
click at [629, 369] on div "10 seconds Tap to unmute" at bounding box center [551, 326] width 688 height 388
click at [561, 311] on icon "Video Player" at bounding box center [551, 326] width 48 height 48
click at [578, 371] on div "10 seconds Tap to unmute" at bounding box center [551, 326] width 688 height 388
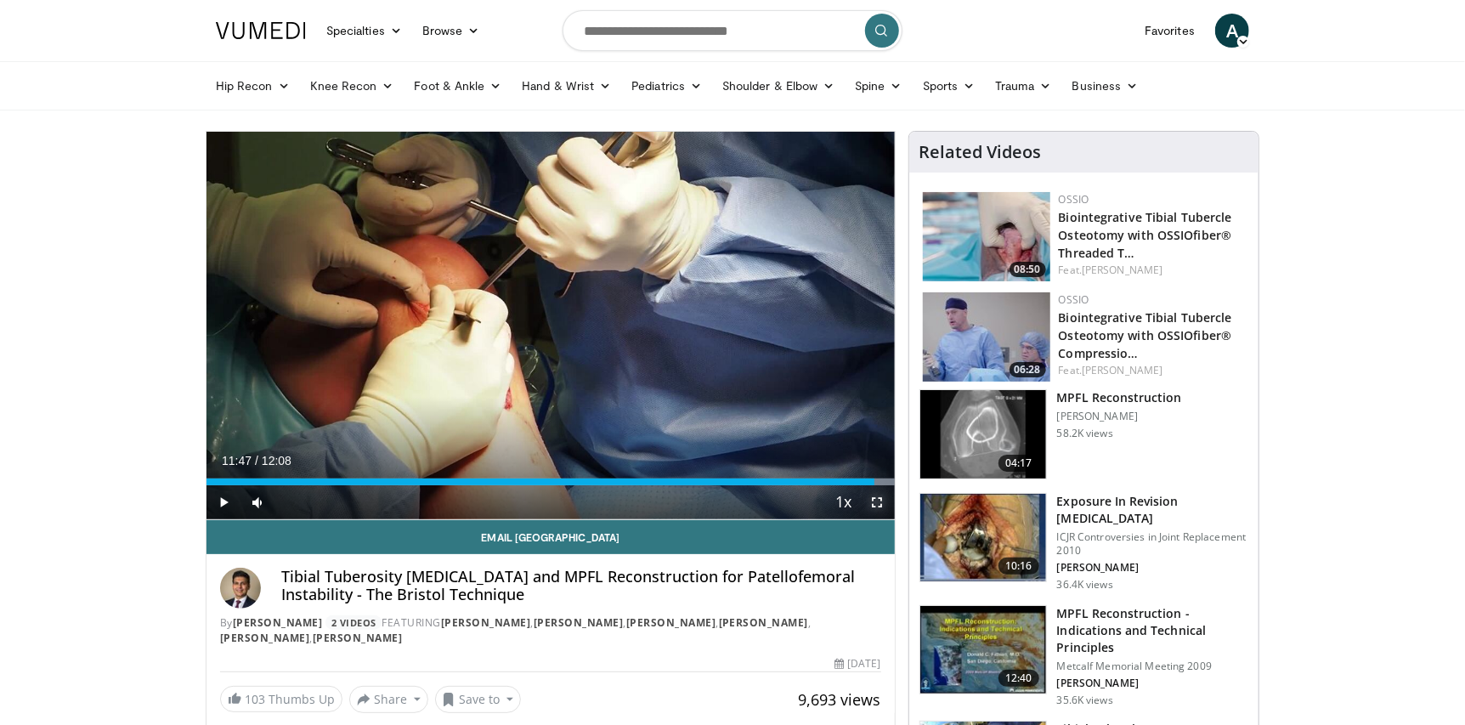
click at [877, 500] on span "Video Player" at bounding box center [878, 502] width 34 height 34
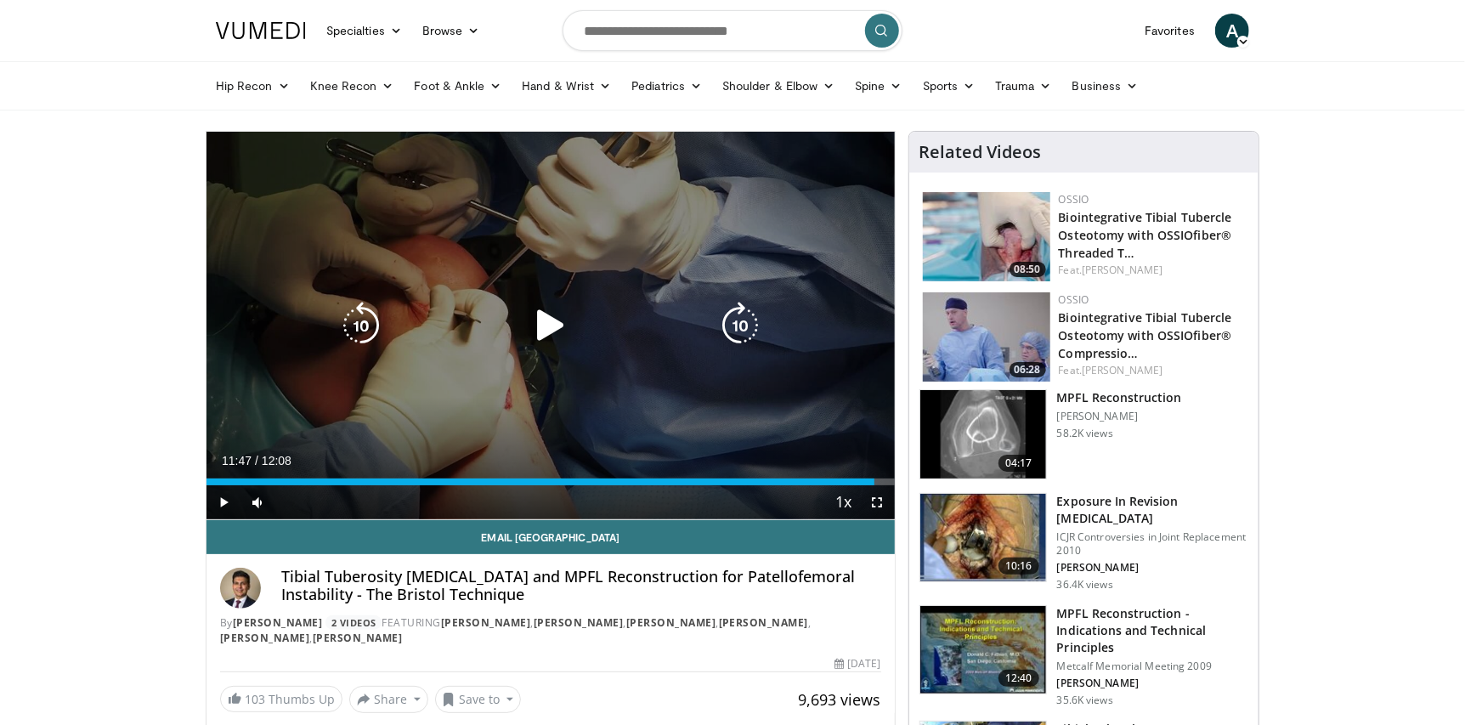
click at [546, 323] on icon "Video Player" at bounding box center [551, 326] width 48 height 48
click at [422, 296] on div "10 seconds Tap to unmute" at bounding box center [551, 326] width 688 height 388
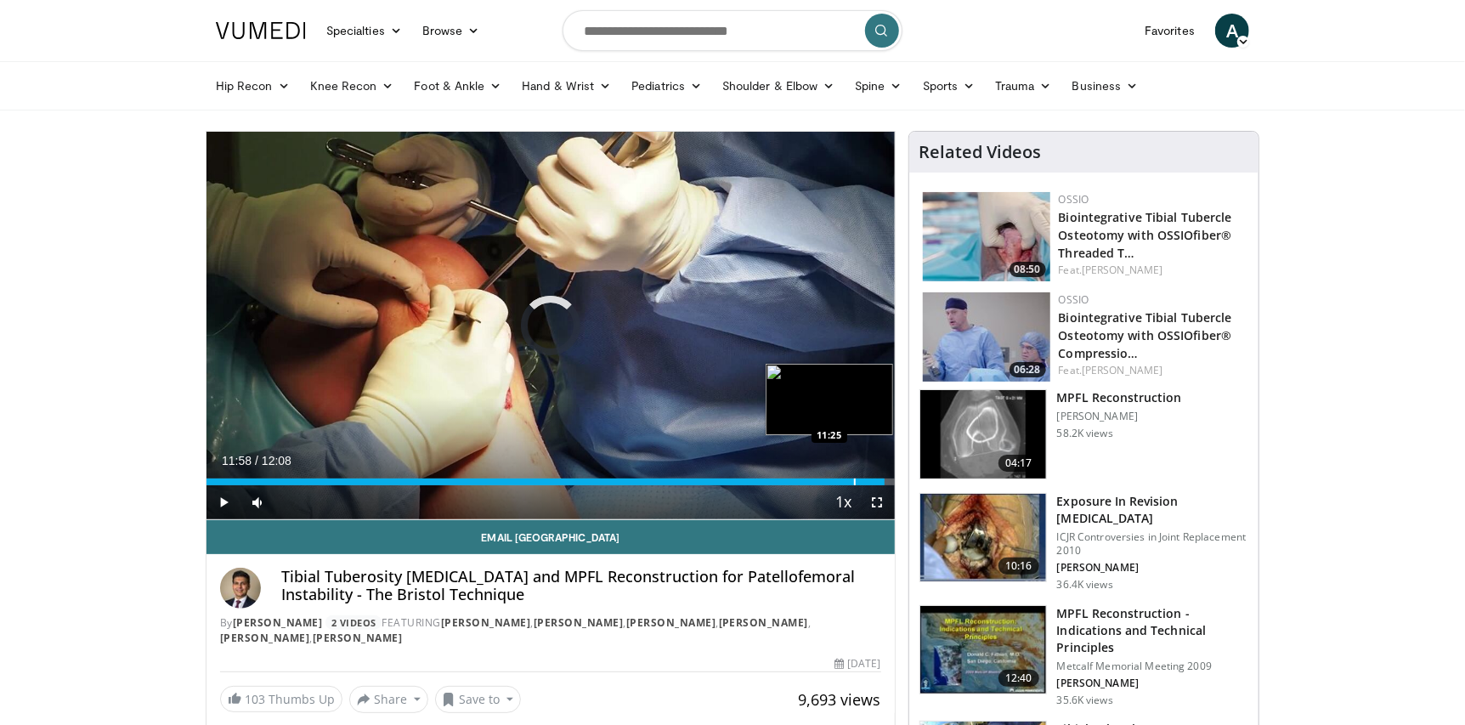
click at [854, 479] on div "Progress Bar" at bounding box center [855, 481] width 2 height 7
click at [840, 477] on div "Loaded : 100.00% 11:25 11:10" at bounding box center [551, 477] width 688 height 16
click at [877, 477] on div "Loaded : 100.00% 11:10 11:50" at bounding box center [551, 477] width 688 height 16
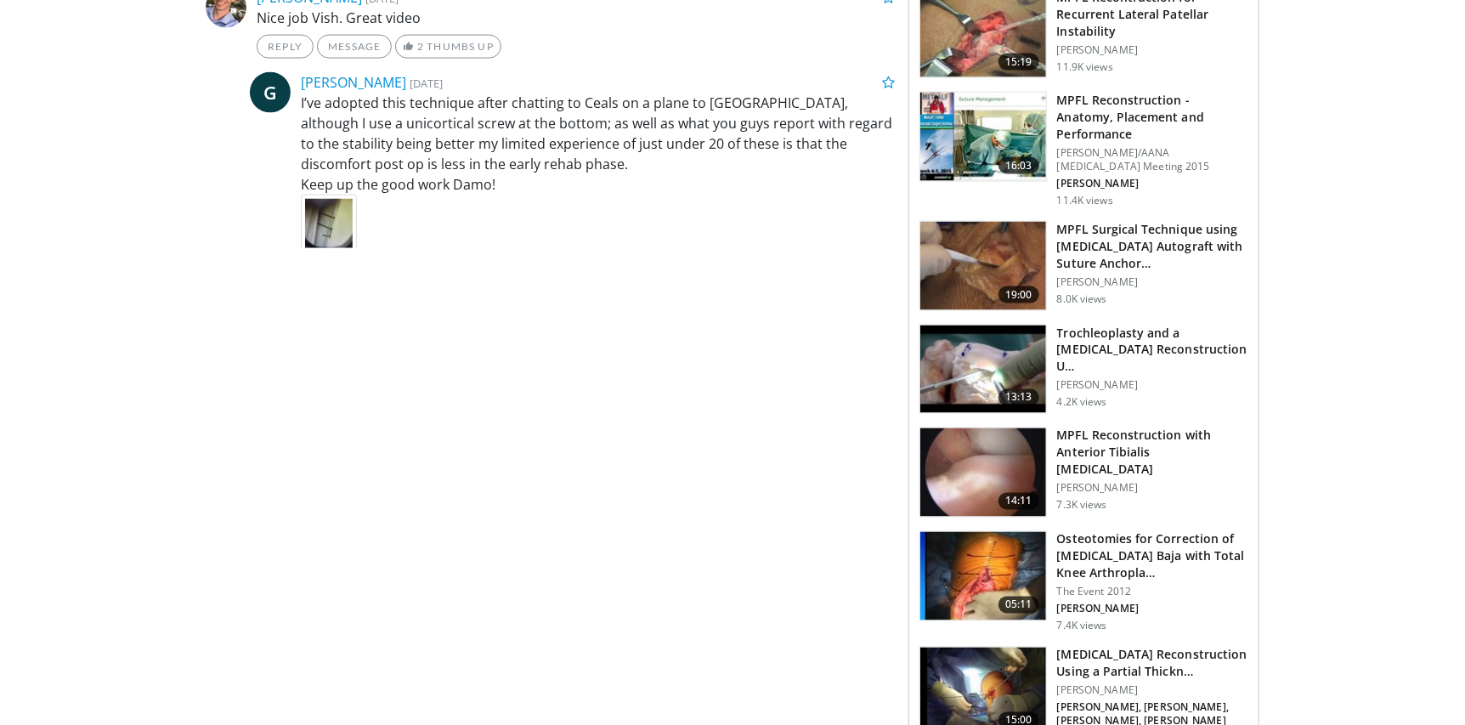
scroll to position [1615, 0]
